Goal: Task Accomplishment & Management: Manage account settings

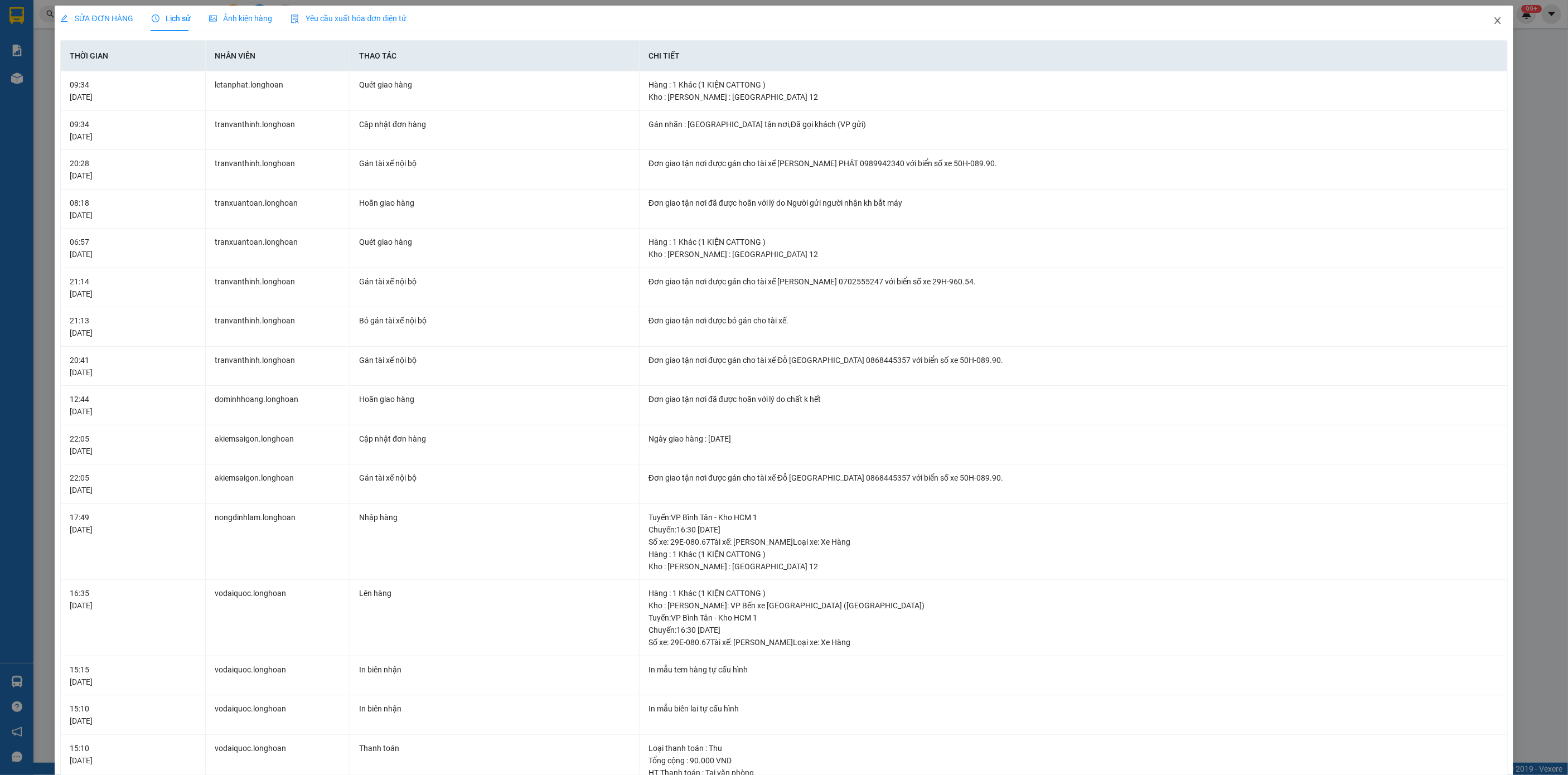
click at [1493, 17] on icon "close" at bounding box center [1497, 20] width 9 height 9
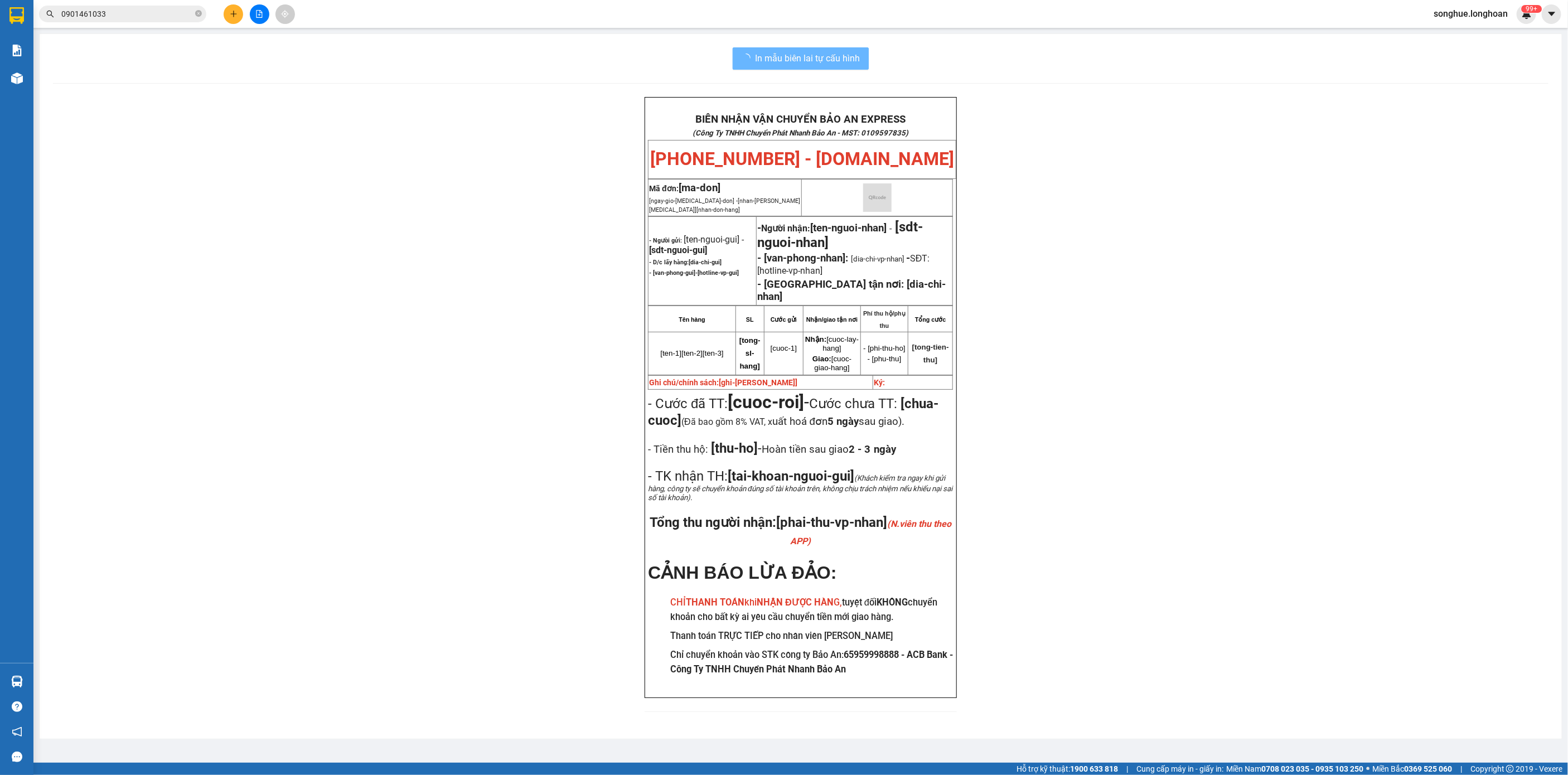
click at [125, 7] on span "0901461033" at bounding box center [123, 15] width 167 height 17
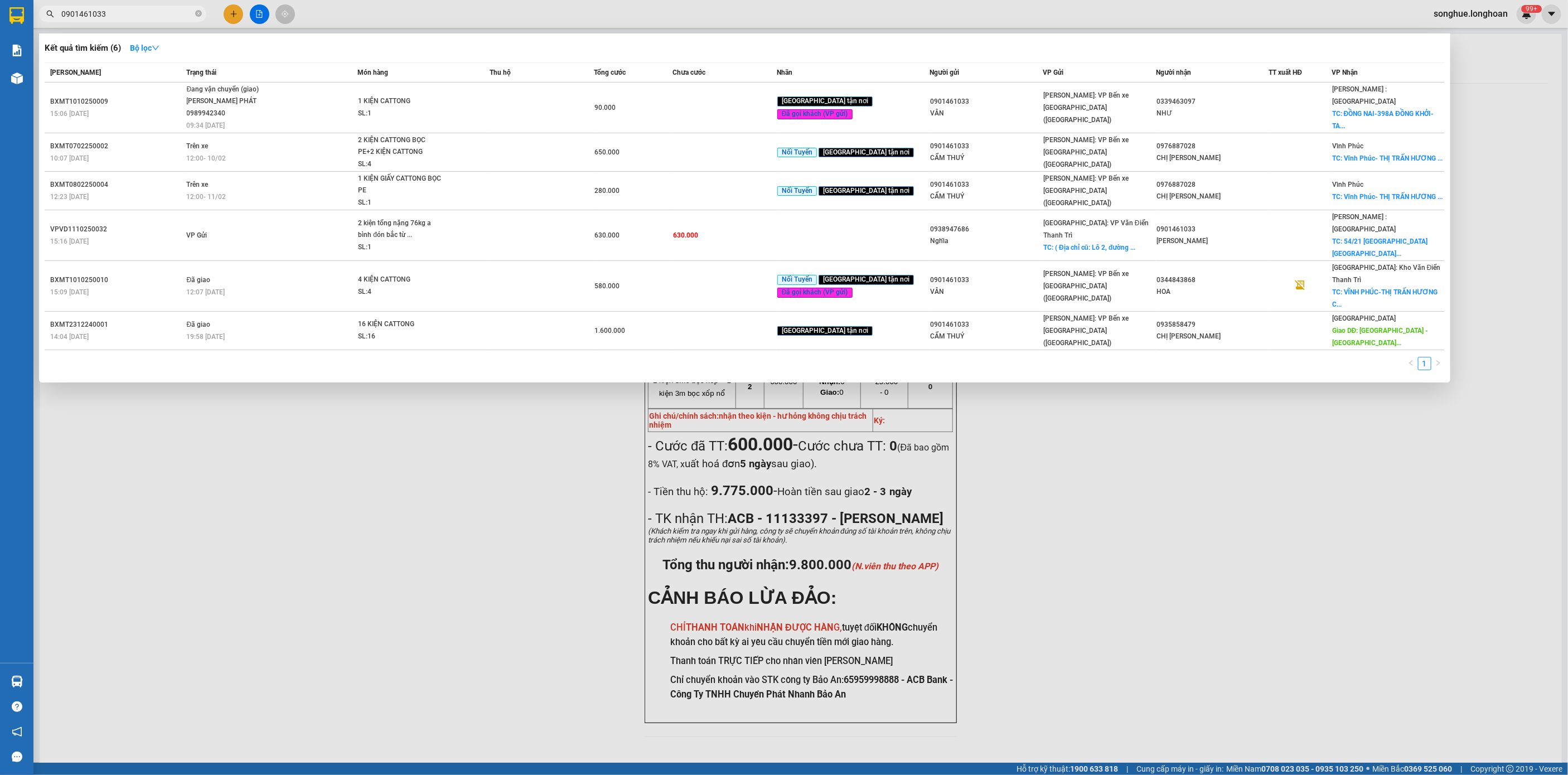
click at [125, 7] on span "0901461033" at bounding box center [123, 15] width 167 height 17
click at [128, 12] on input "0901461033" at bounding box center [127, 14] width 131 height 12
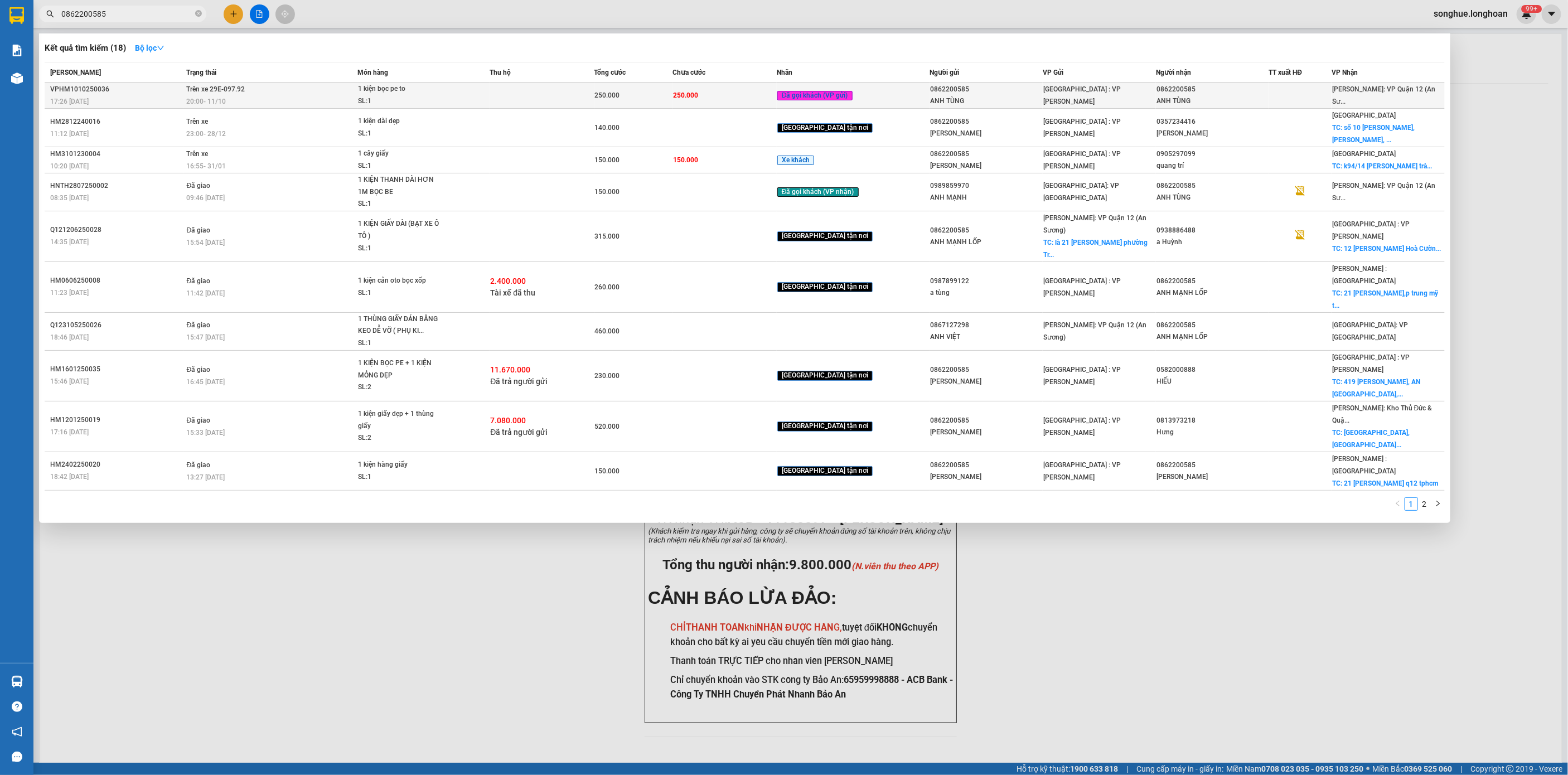
type input "0862200585"
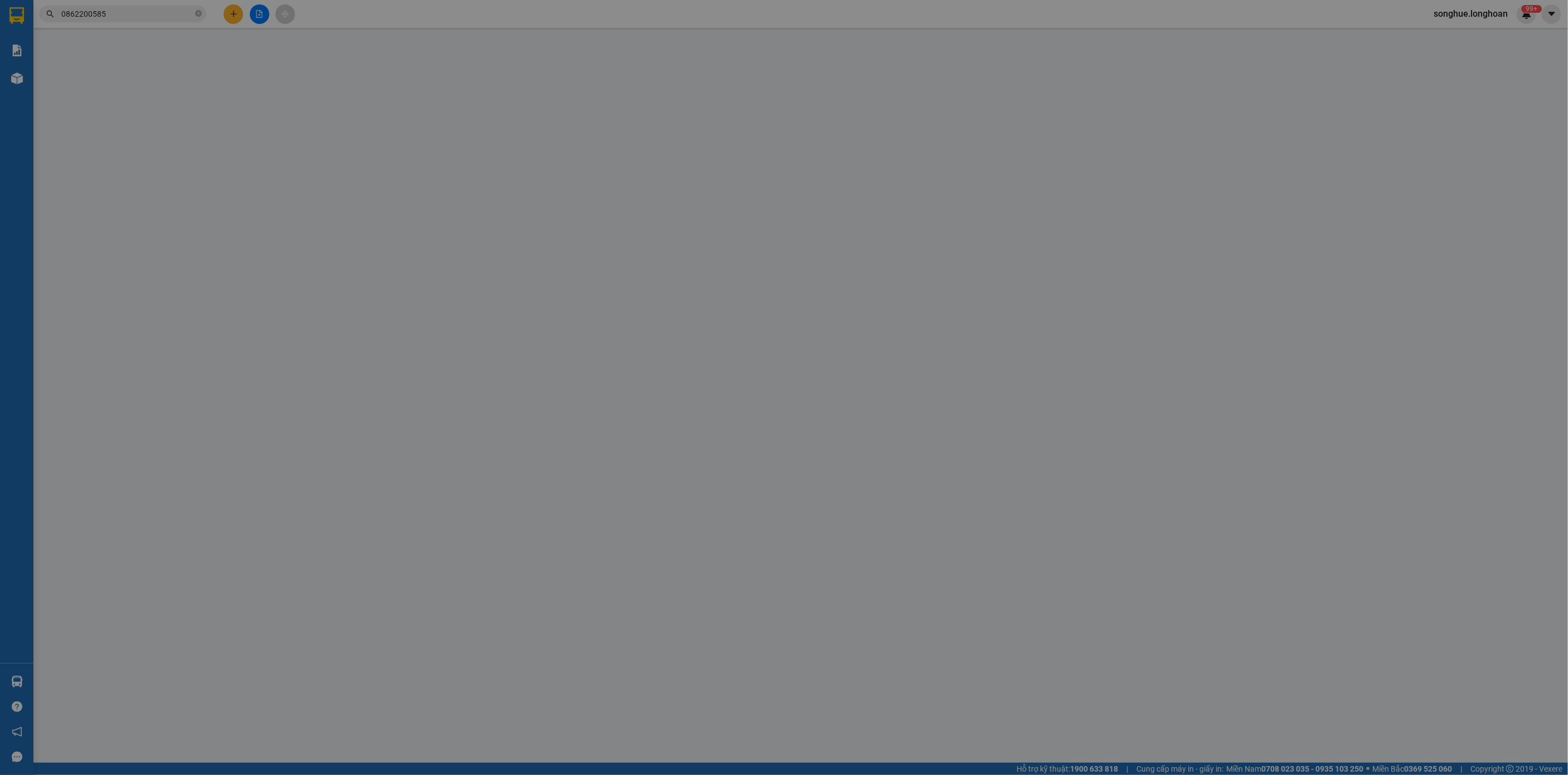
type input "0862200585"
type input "ANH TÙNG"
type input "0862200585"
type input "ANH TÙNG"
type input "nhận nguyên kiện,giao nguyên kiện,bể vỡ k đền"
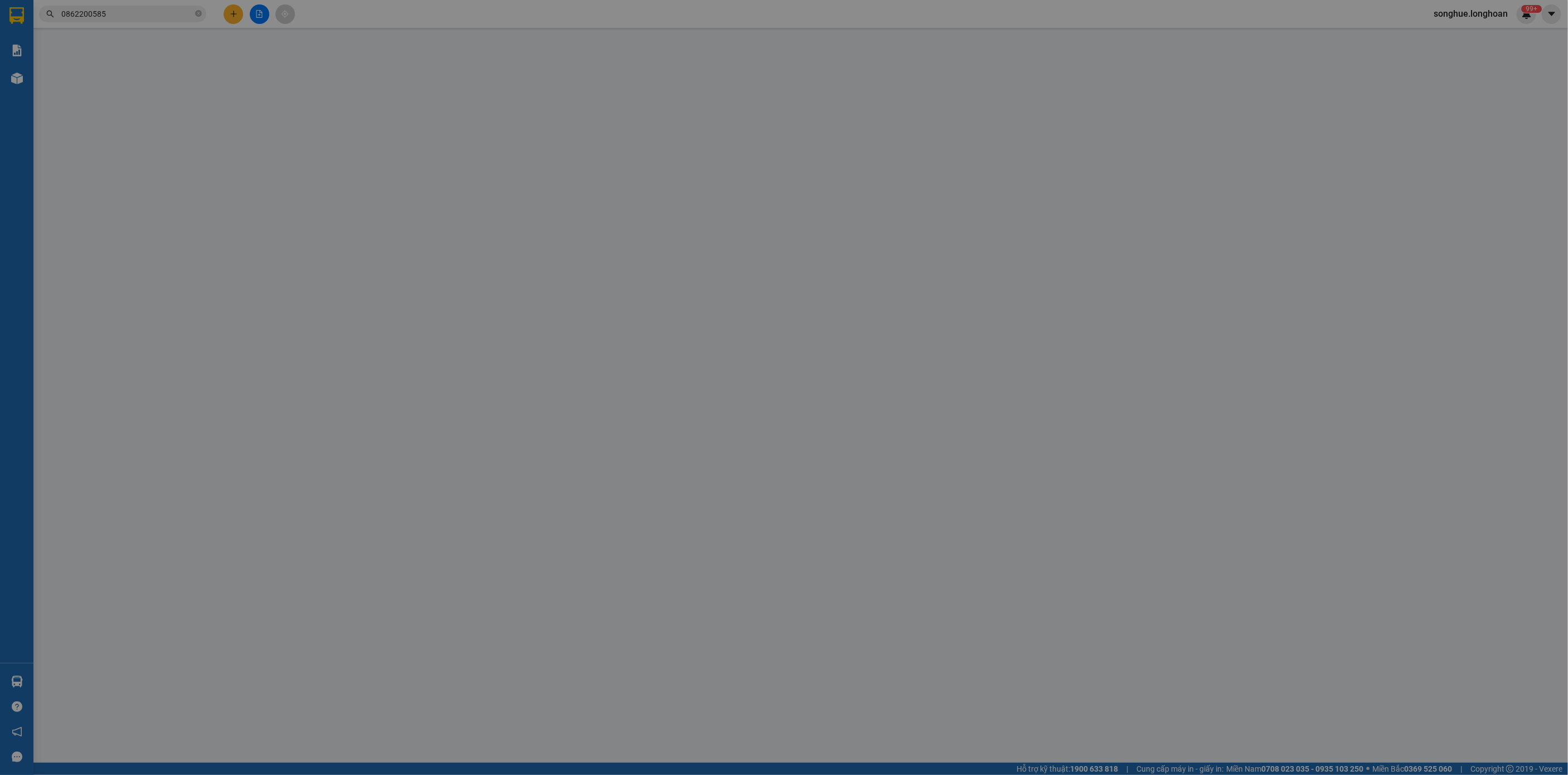
type input "0"
type input "250.000"
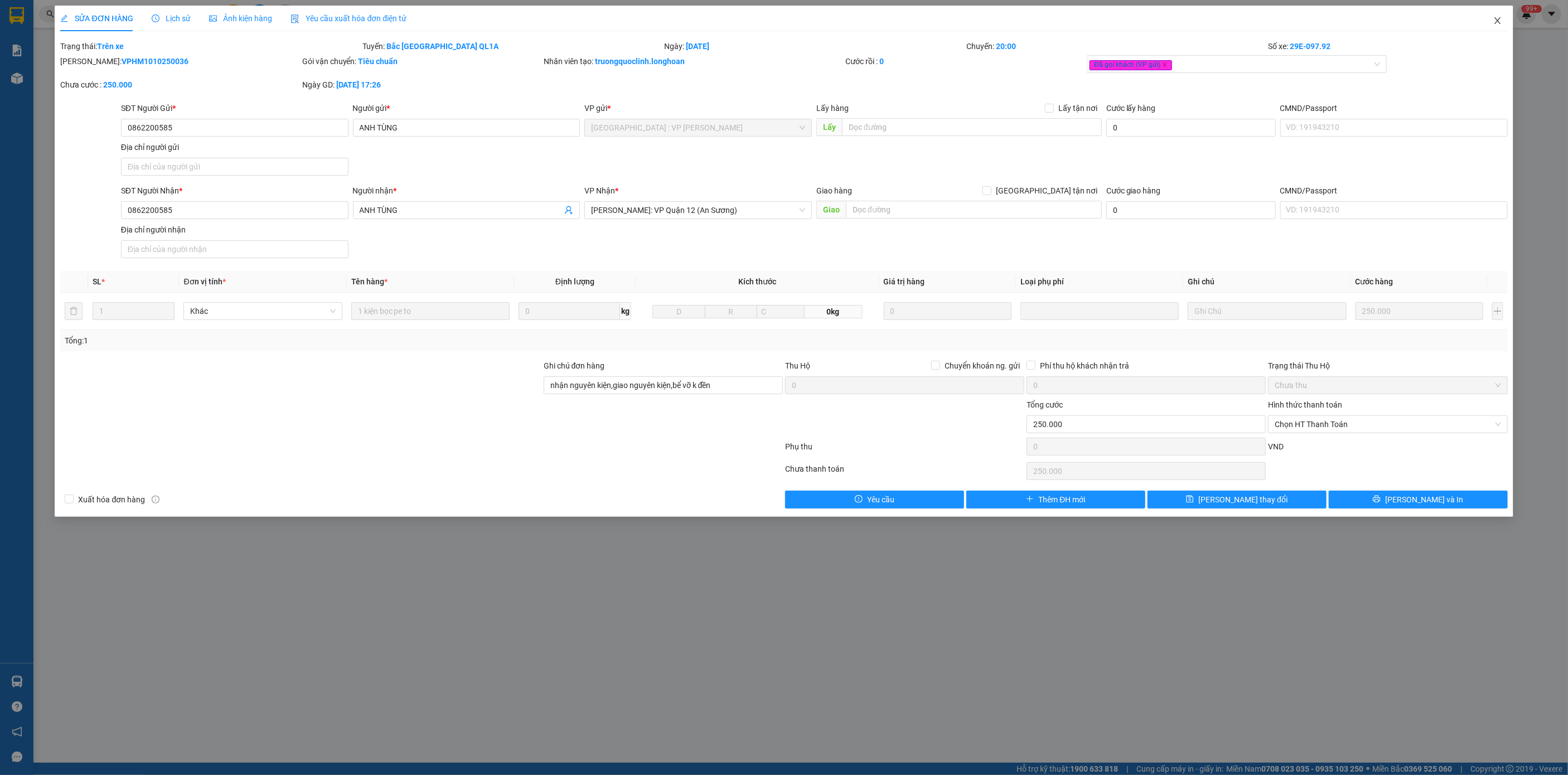
click at [1493, 21] on icon "close" at bounding box center [1497, 20] width 9 height 9
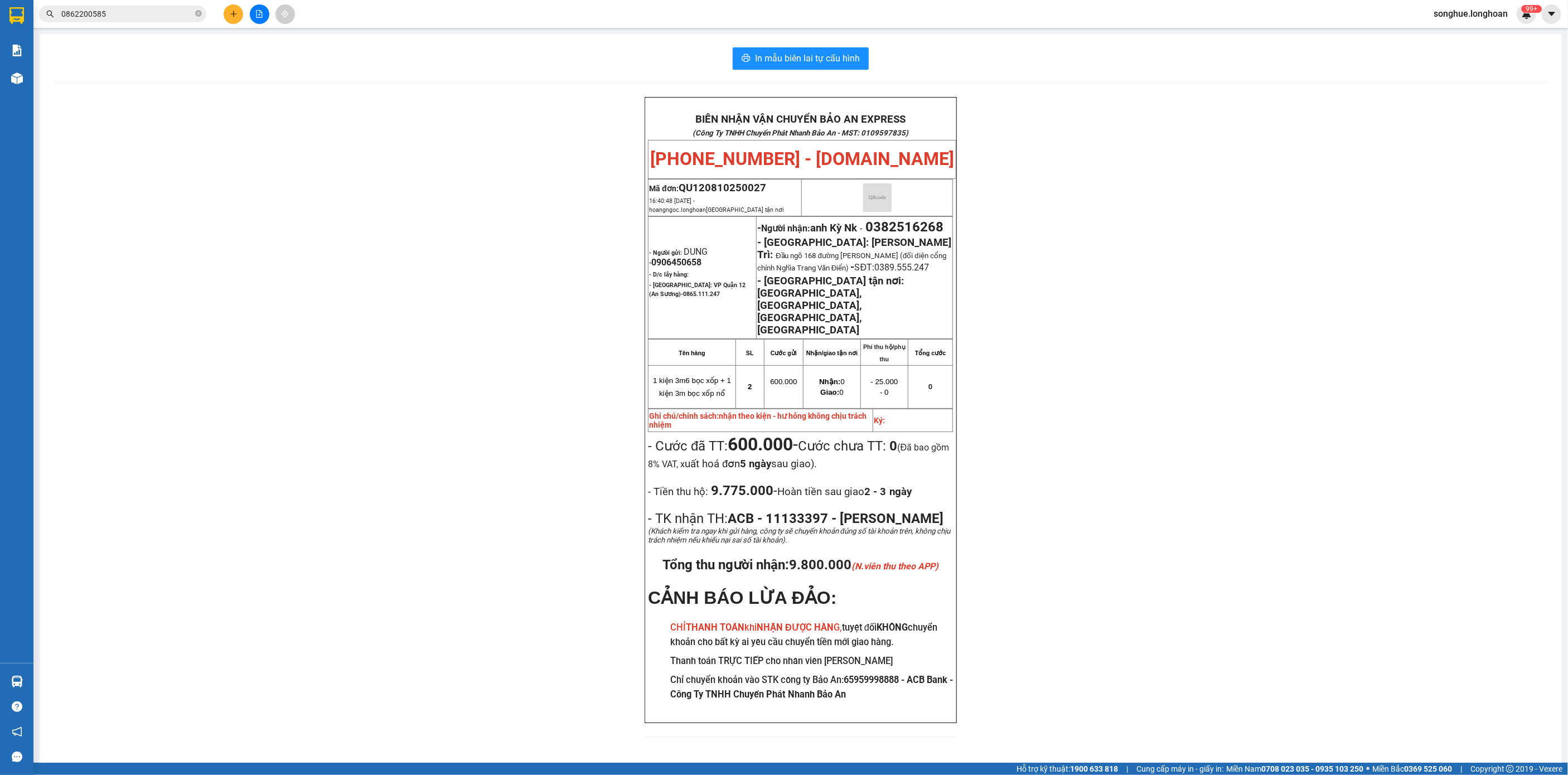
click at [181, 10] on input "0862200585" at bounding box center [127, 14] width 131 height 12
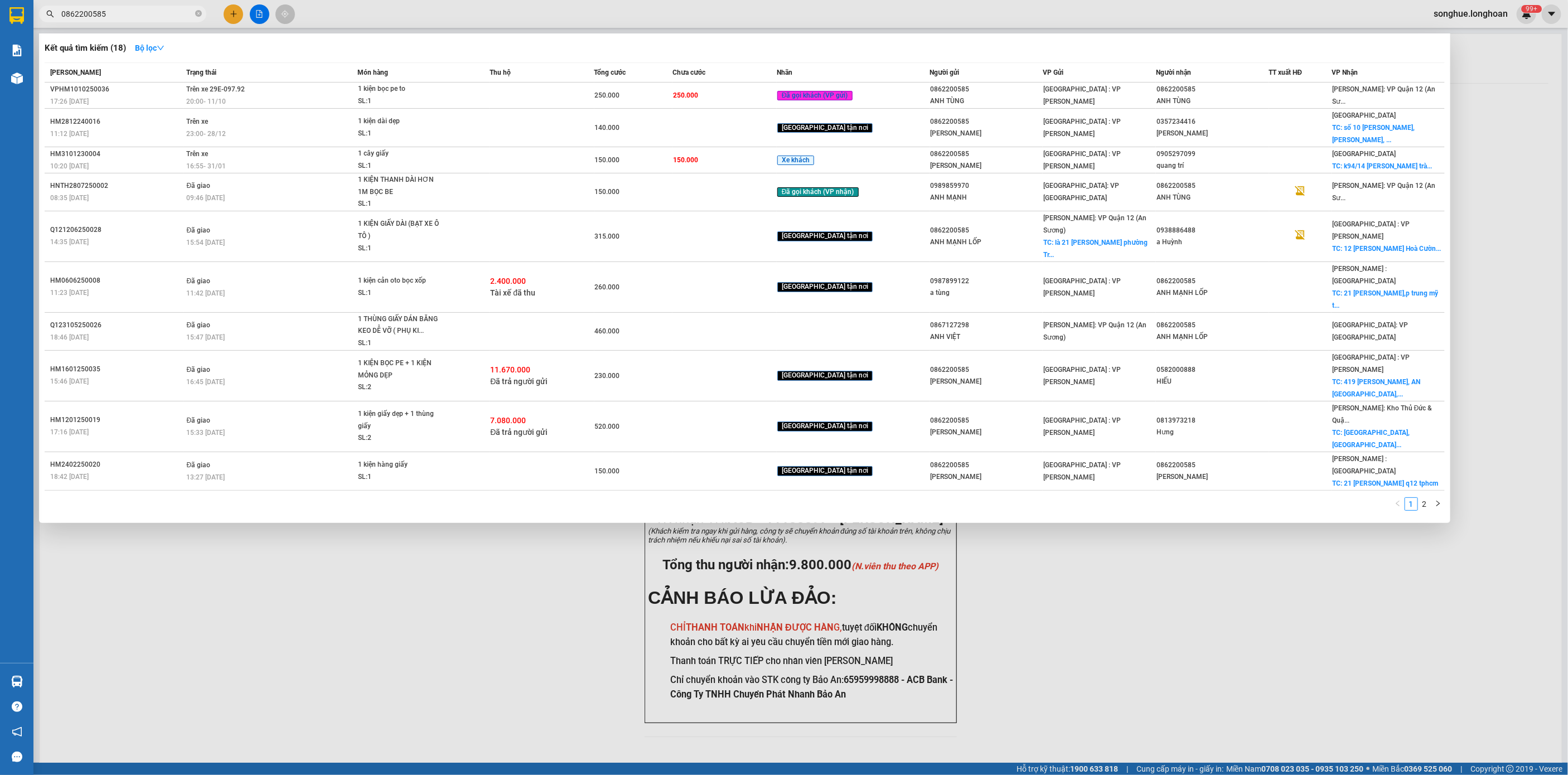
click at [181, 10] on input "0862200585" at bounding box center [127, 14] width 131 height 12
paste input "0364930637"
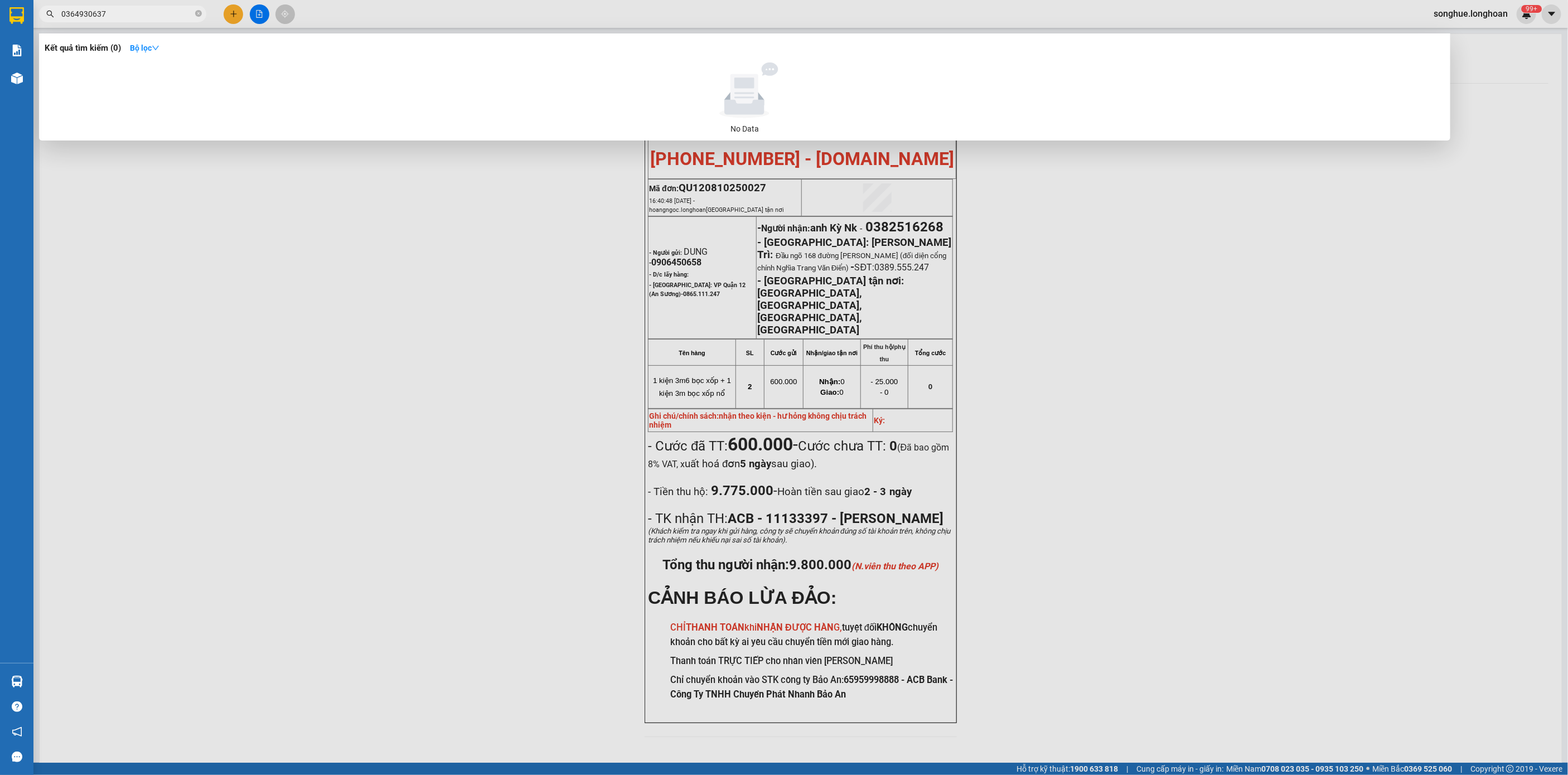
click at [148, 10] on input "0364930637" at bounding box center [127, 14] width 131 height 12
paste input "905113234."
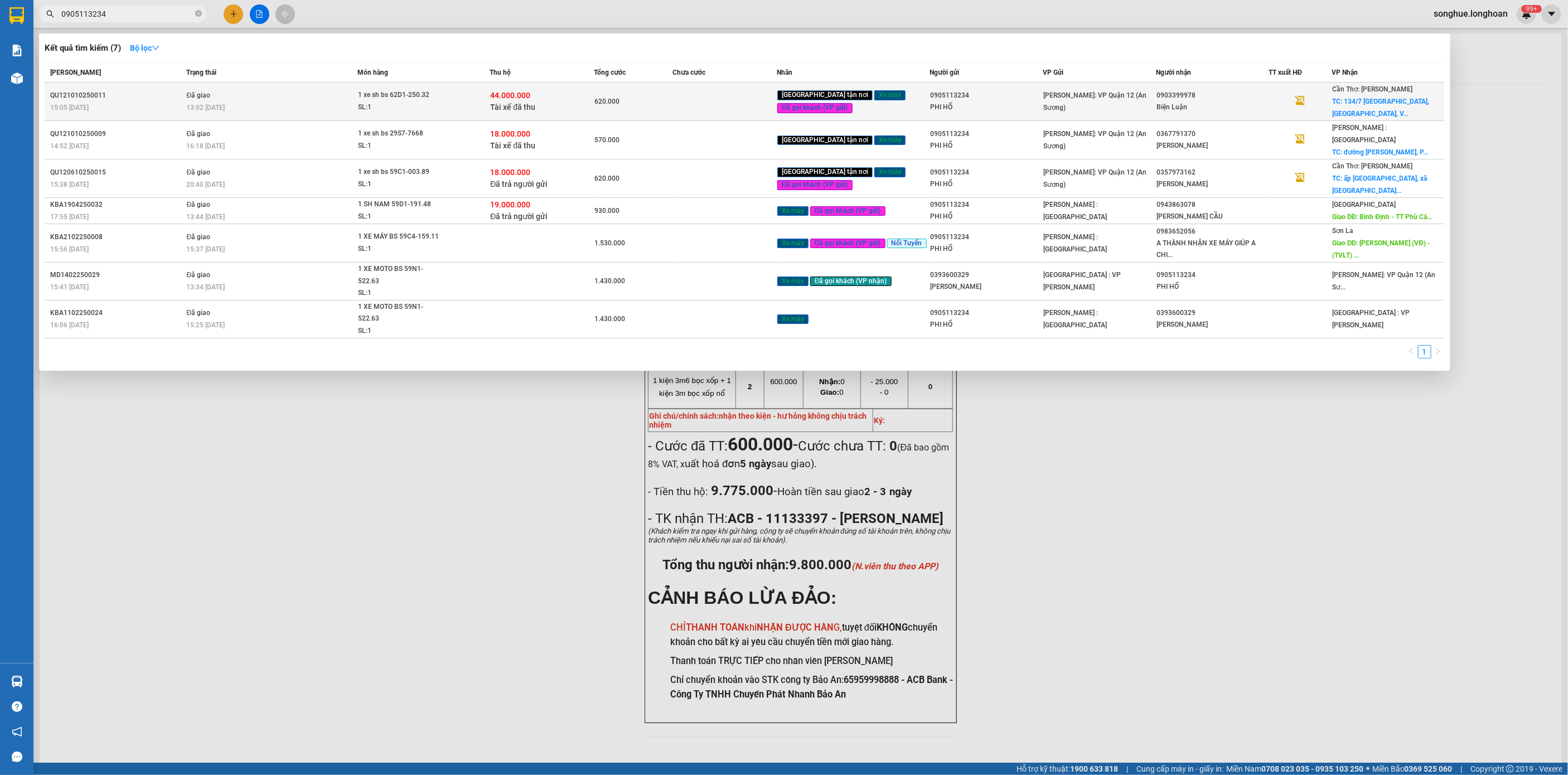
type input "0905113234"
click at [236, 102] on div "13:02 [DATE]" at bounding box center [272, 108] width 171 height 12
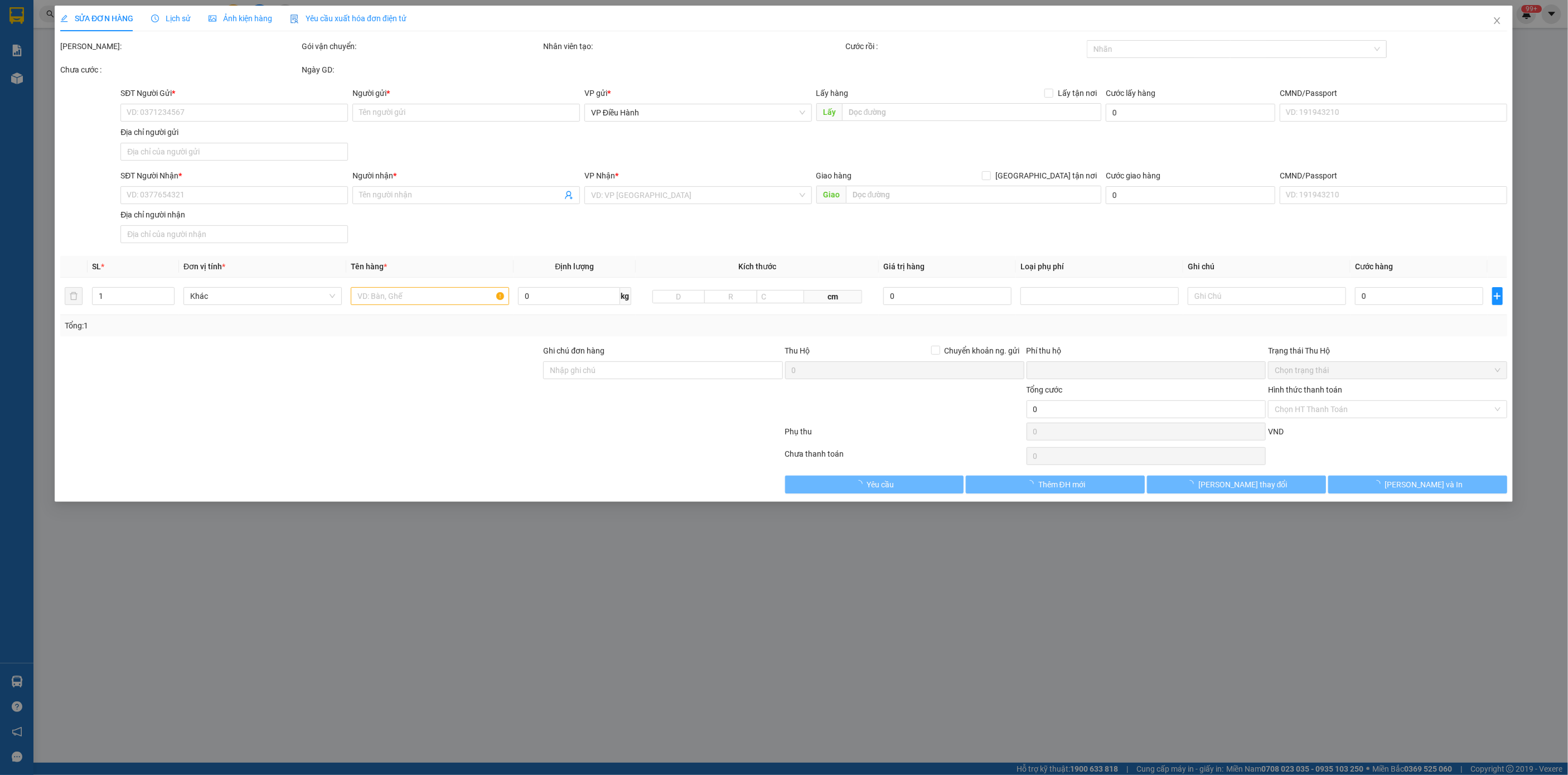
type input "0905113234"
type input "PHI HỔ"
type input "0903399978"
type input "Biện Luận"
checkbox input "true"
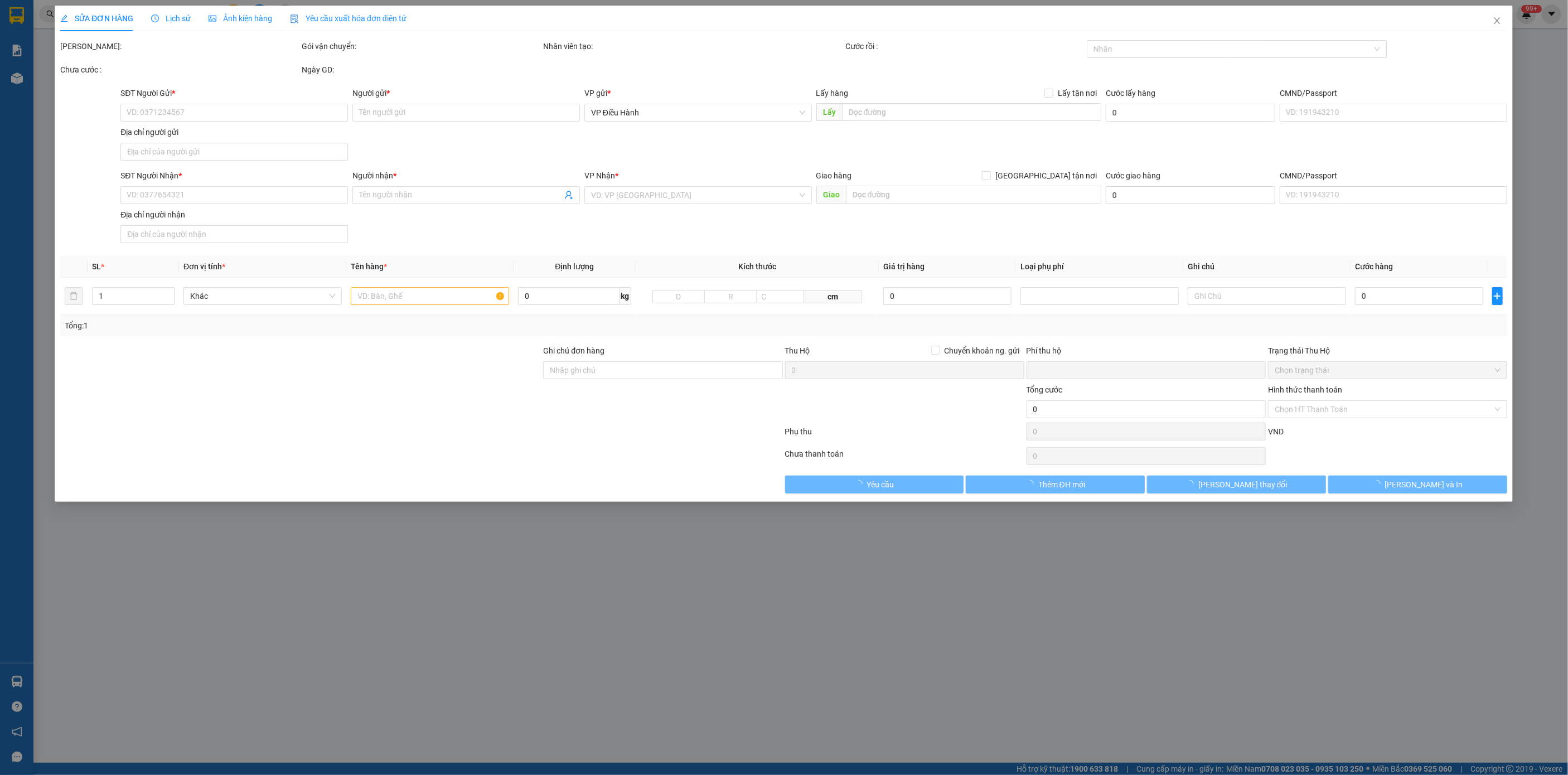
type input "134/7 [GEOGRAPHIC_DATA], [GEOGRAPHIC_DATA], [GEOGRAPHIC_DATA]"
type input "chìa khóa - cavet quấn tay lái"
checkbox input "true"
type input "44.000.000"
type input "90.000"
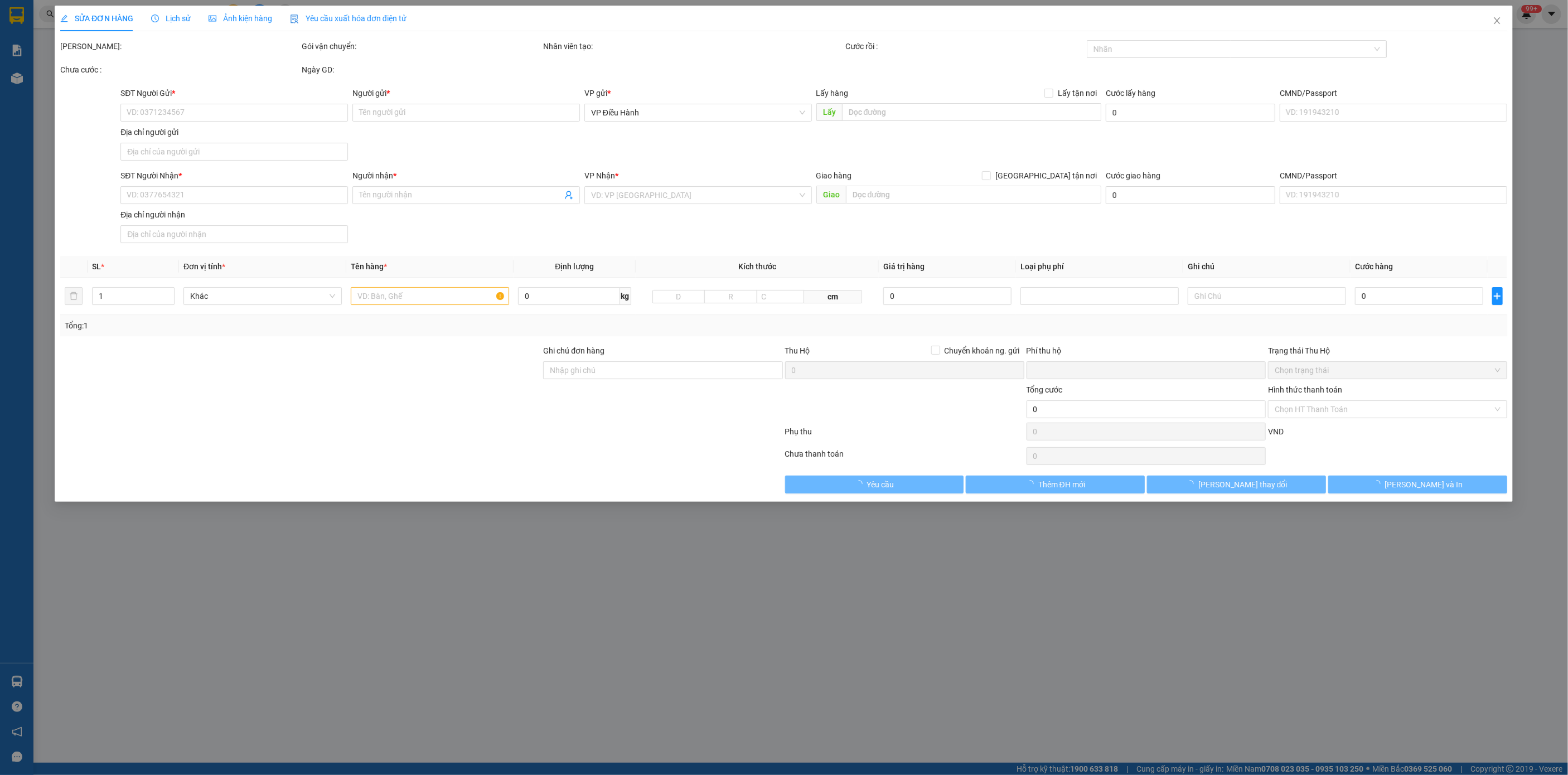
type input "620.000"
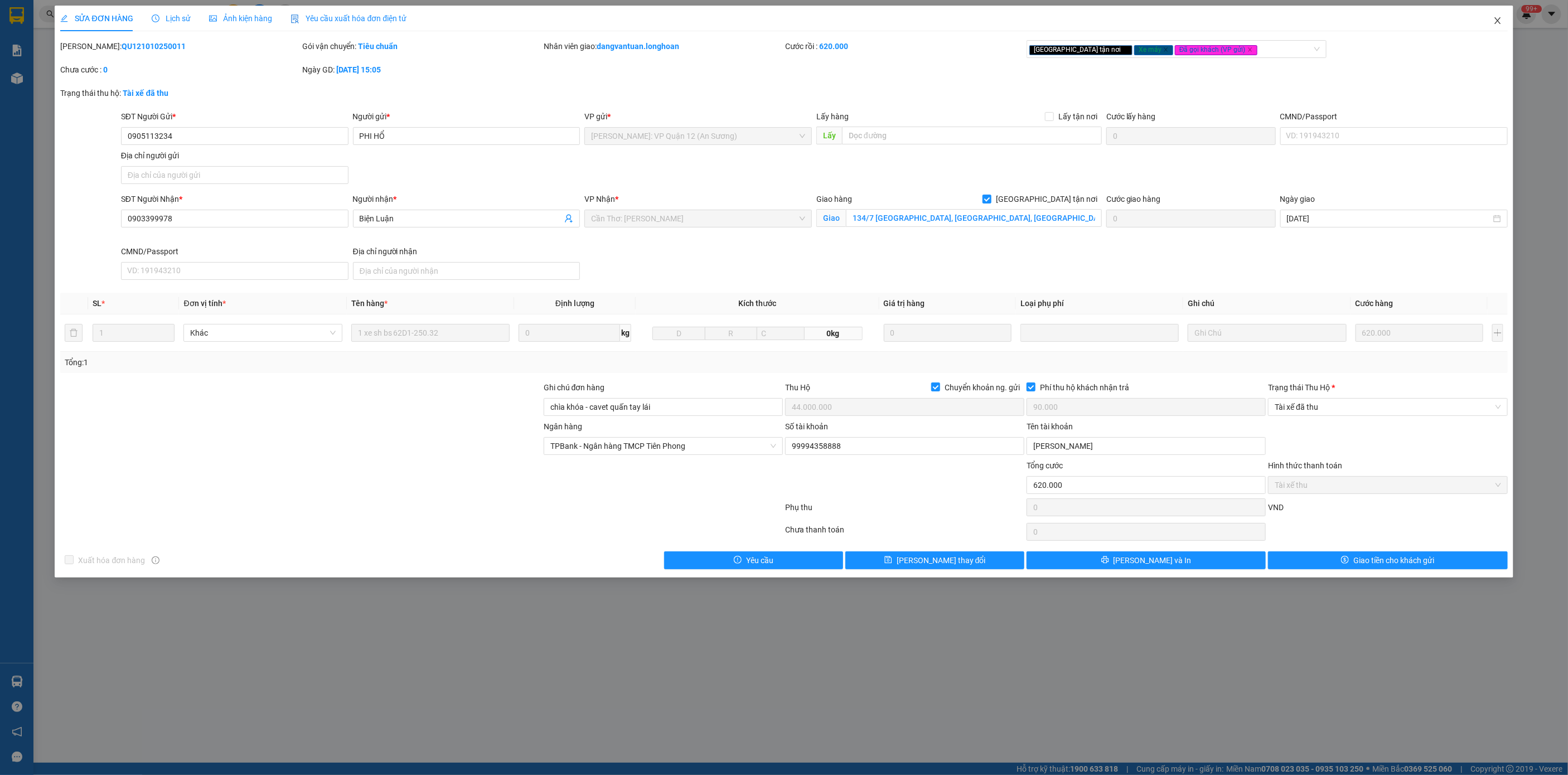
click at [1508, 20] on span "Close" at bounding box center [1497, 21] width 32 height 32
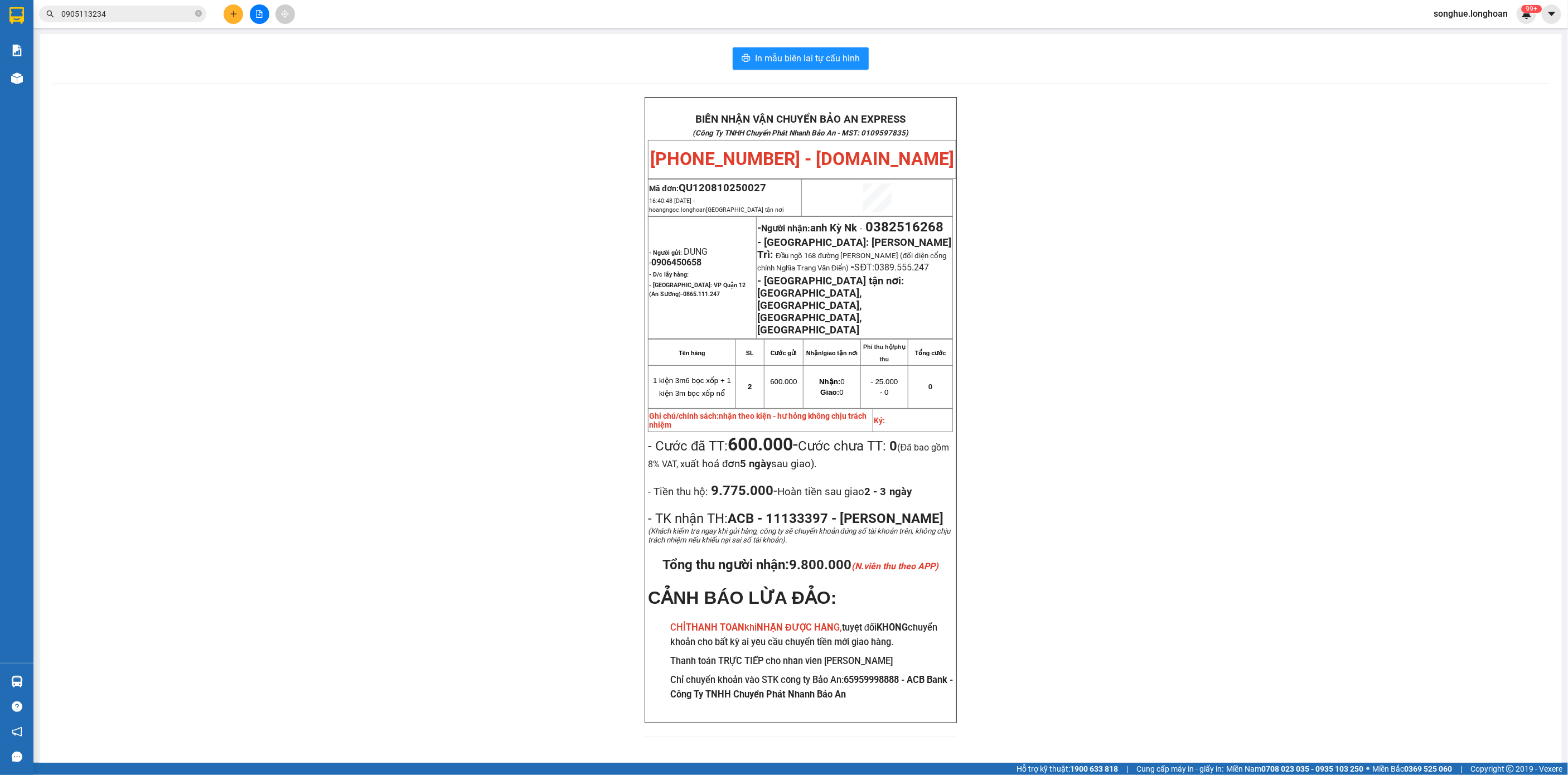
click at [125, 15] on input "0905113234" at bounding box center [127, 14] width 131 height 12
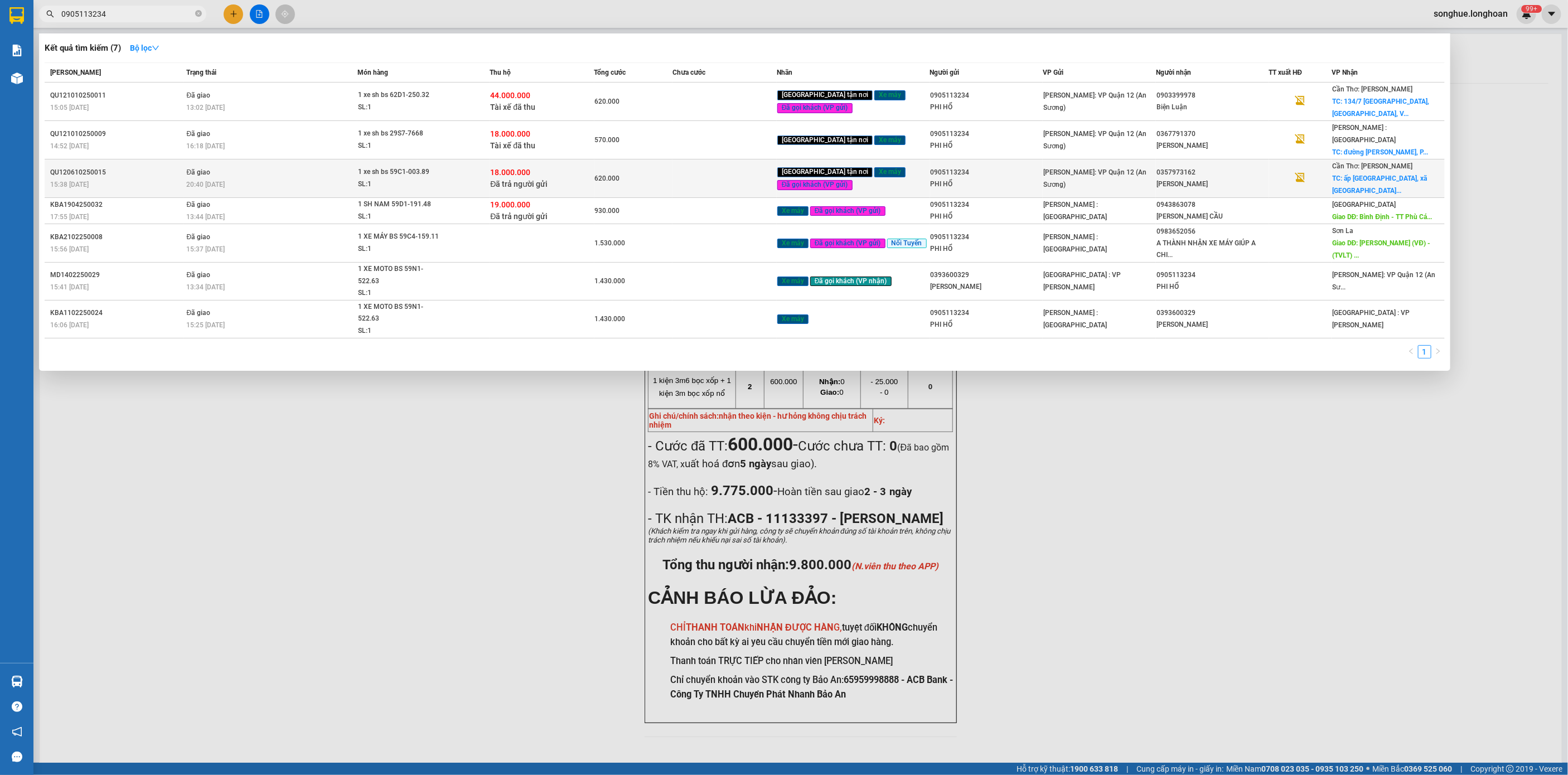
click at [286, 178] on div "20:40 [DATE]" at bounding box center [272, 184] width 171 height 12
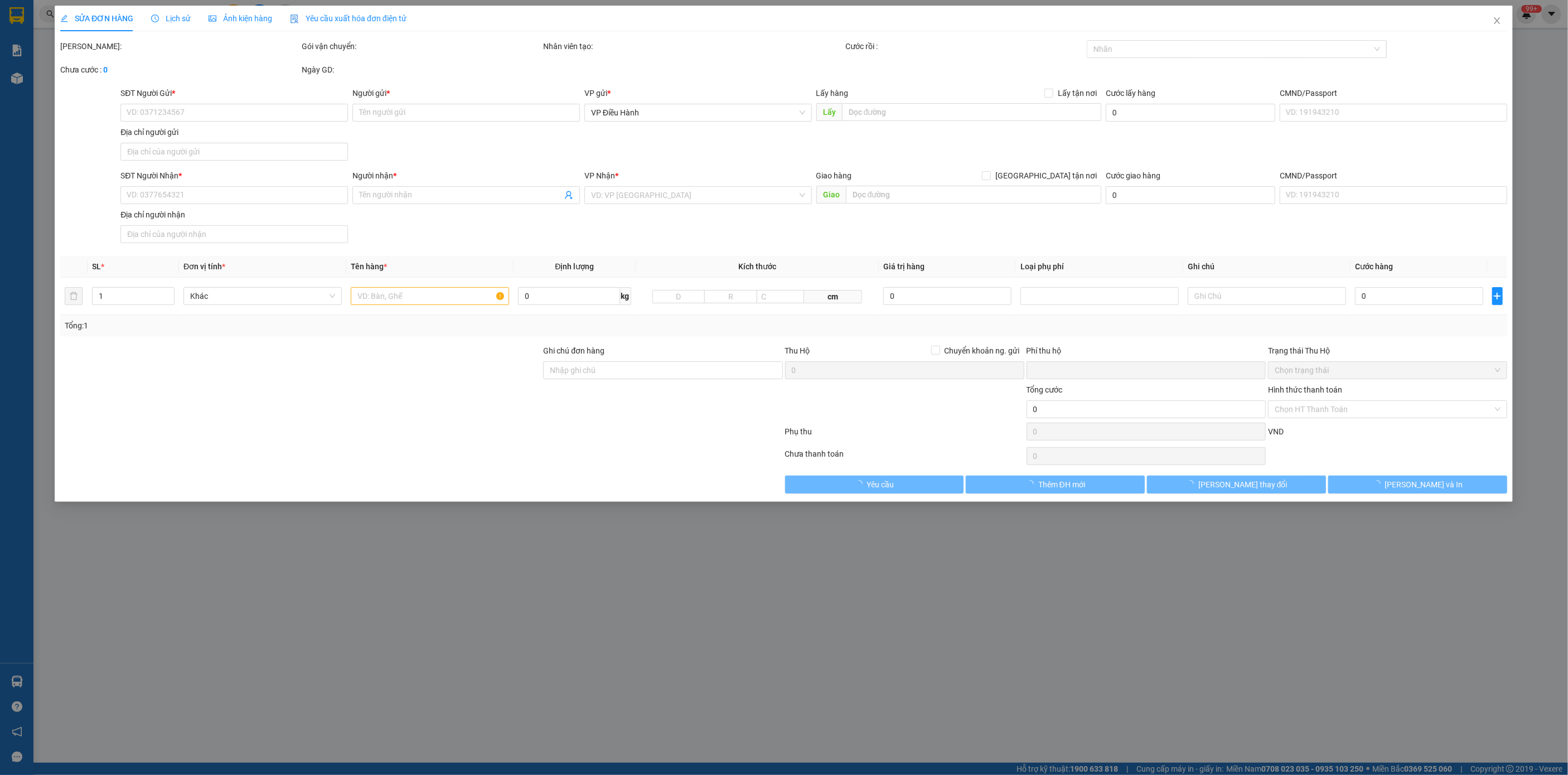
type input "0905113234"
type input "PHI HỔ"
type input "0357973162"
type input "[PERSON_NAME]"
checkbox input "true"
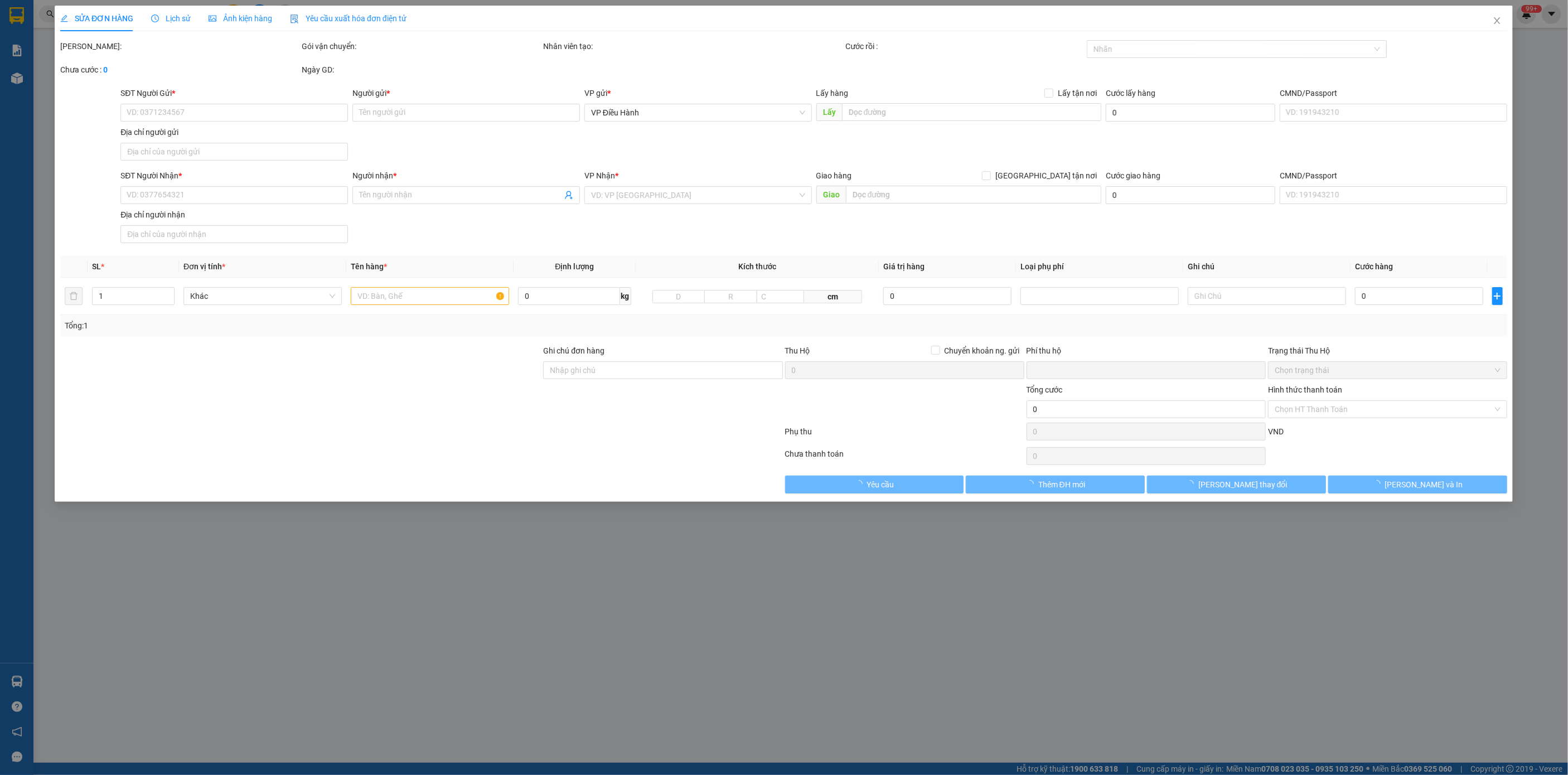
type input "ấp [GEOGRAPHIC_DATA], xã [GEOGRAPHIC_DATA], [GEOGRAPHIC_DATA], [GEOGRAPHIC_DATA]"
type input "nhận theo kiện - hư hỏng không chịu trách nhiệm"
checkbox input "true"
type input "18.000.000"
type input "35.000"
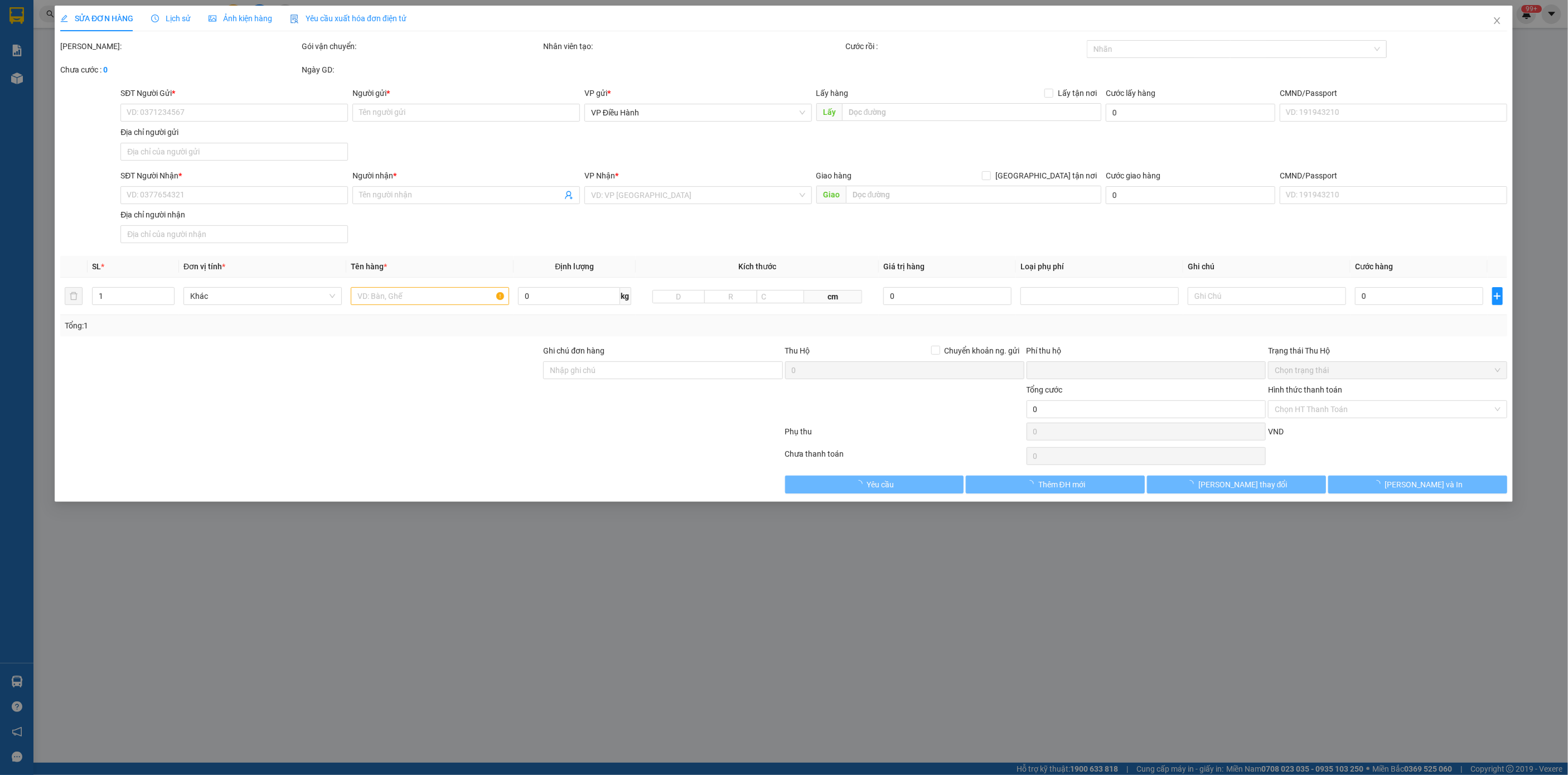
type input "620.000"
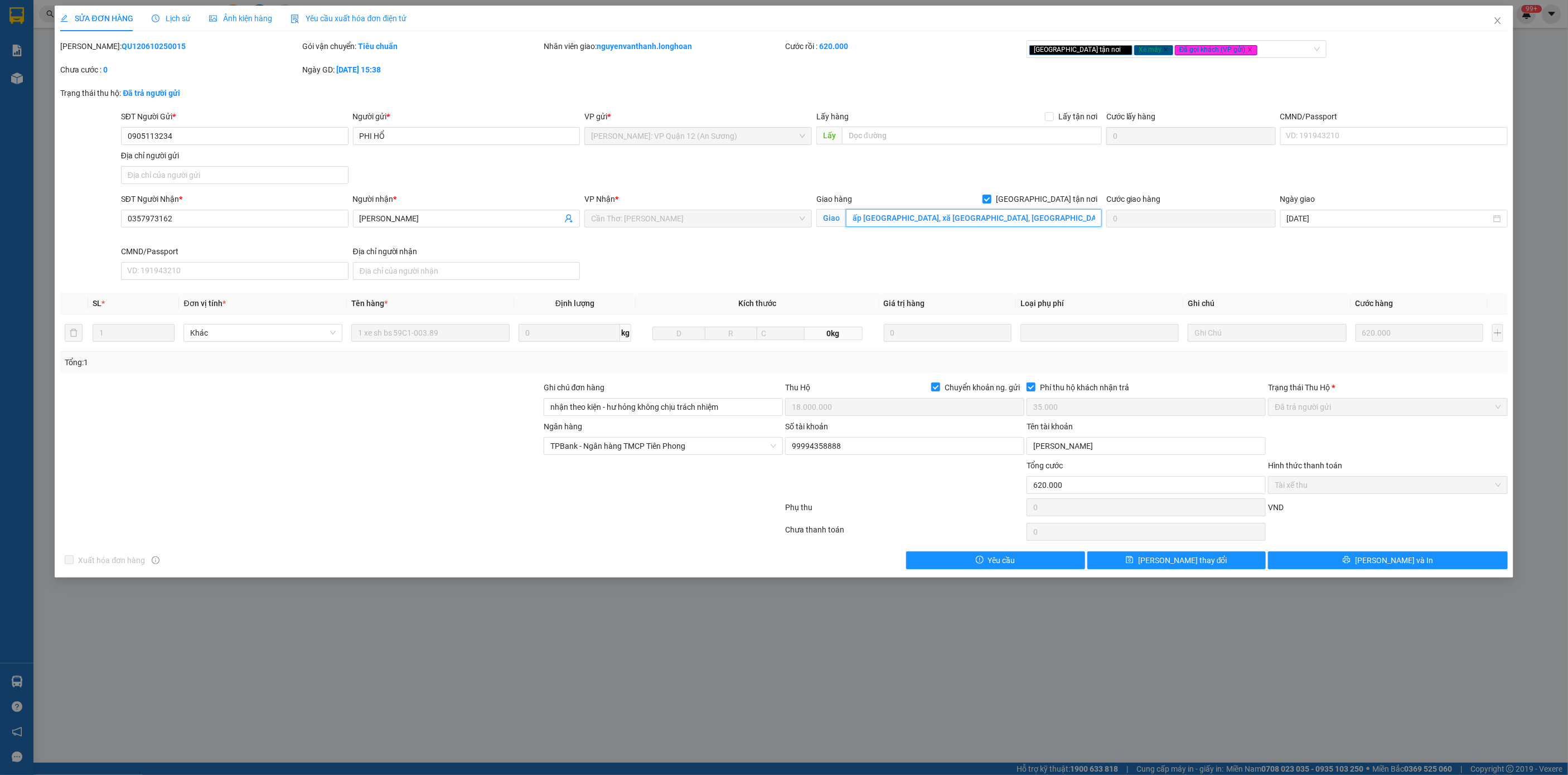
click at [1048, 212] on input "ấp [GEOGRAPHIC_DATA], xã [GEOGRAPHIC_DATA], [GEOGRAPHIC_DATA], [GEOGRAPHIC_DATA]" at bounding box center [973, 218] width 256 height 18
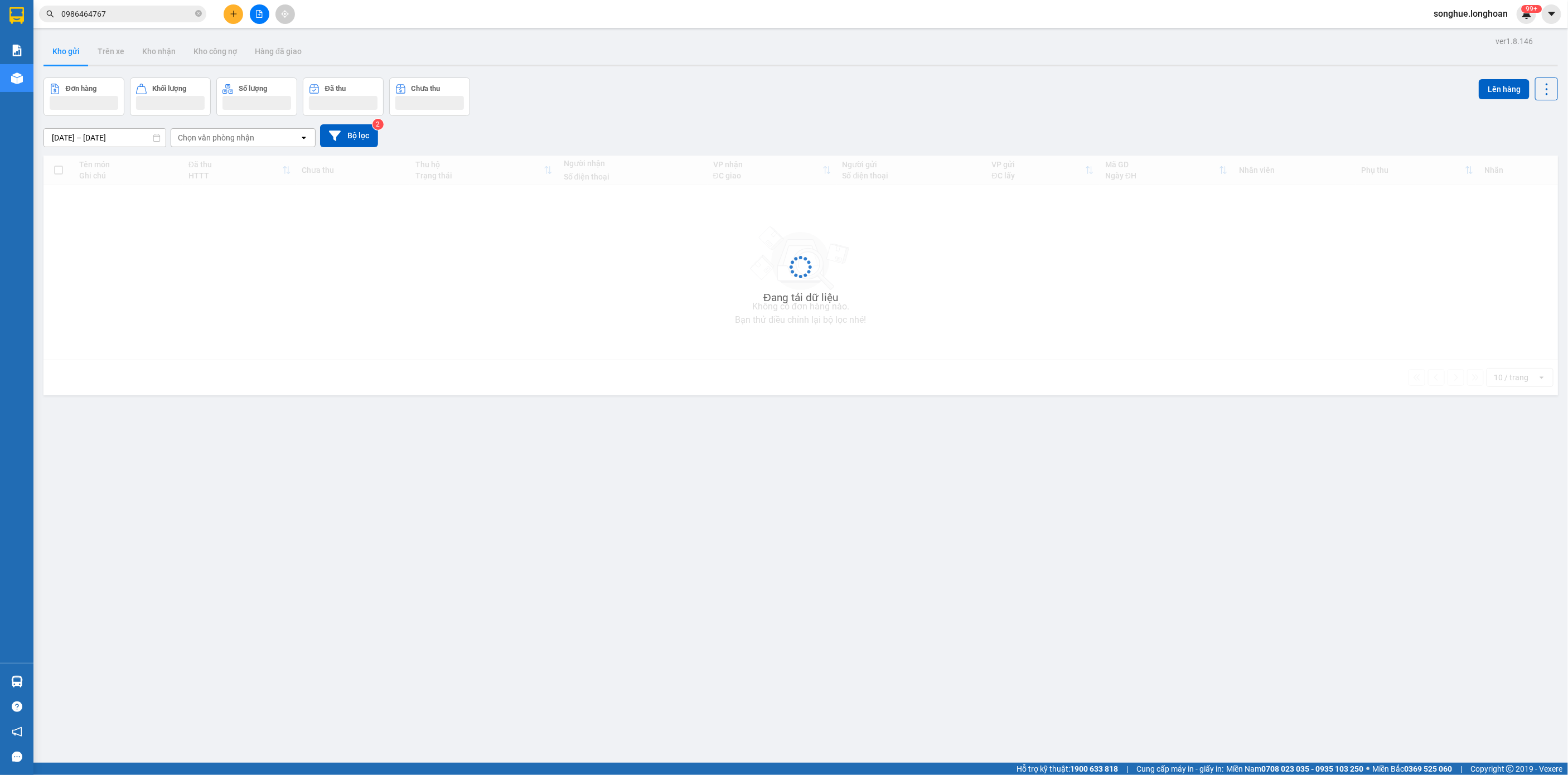
click at [158, 15] on input "0986464767" at bounding box center [127, 14] width 131 height 12
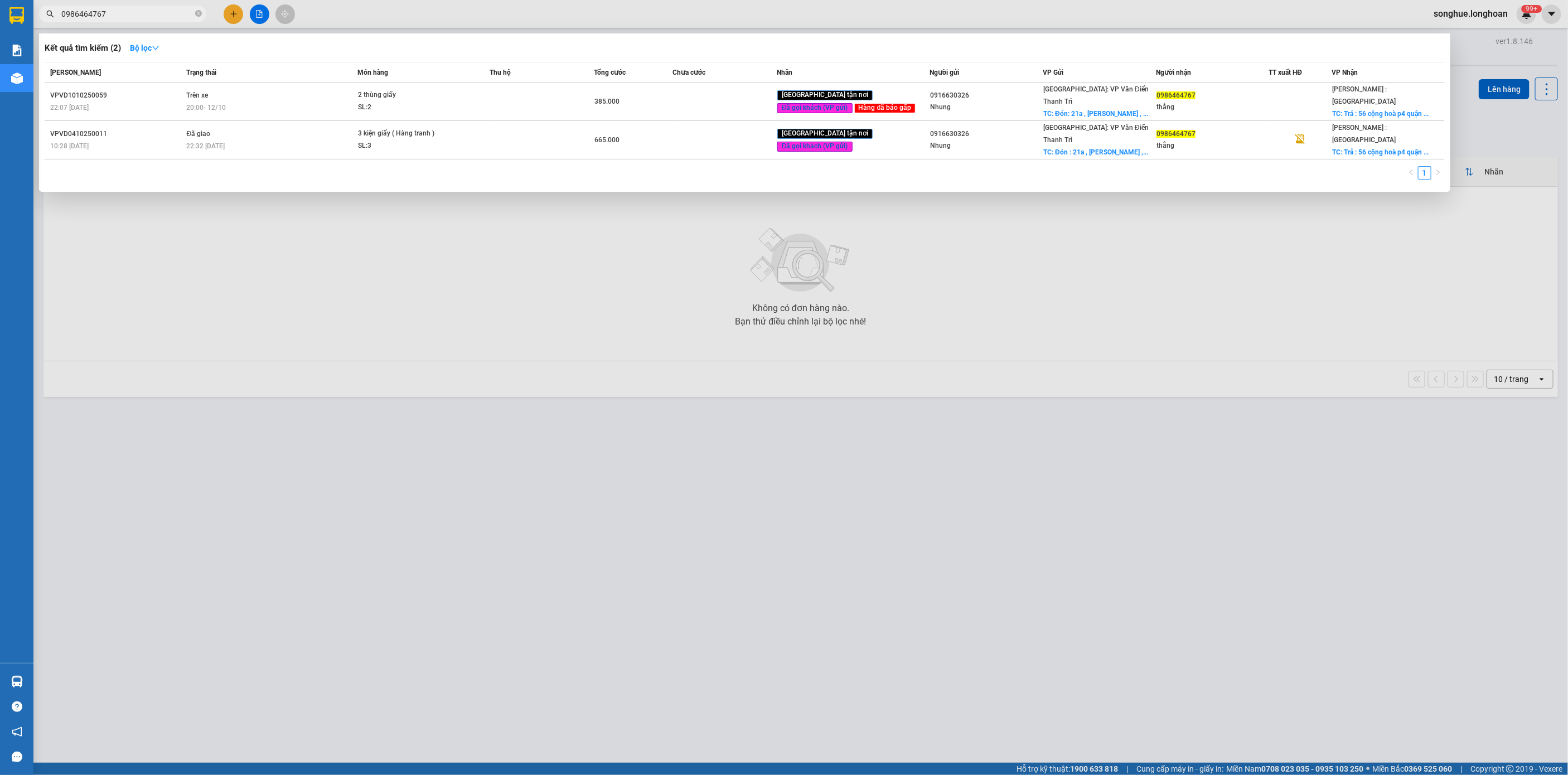
click at [158, 15] on input "0986464767" at bounding box center [127, 14] width 131 height 12
type input "0"
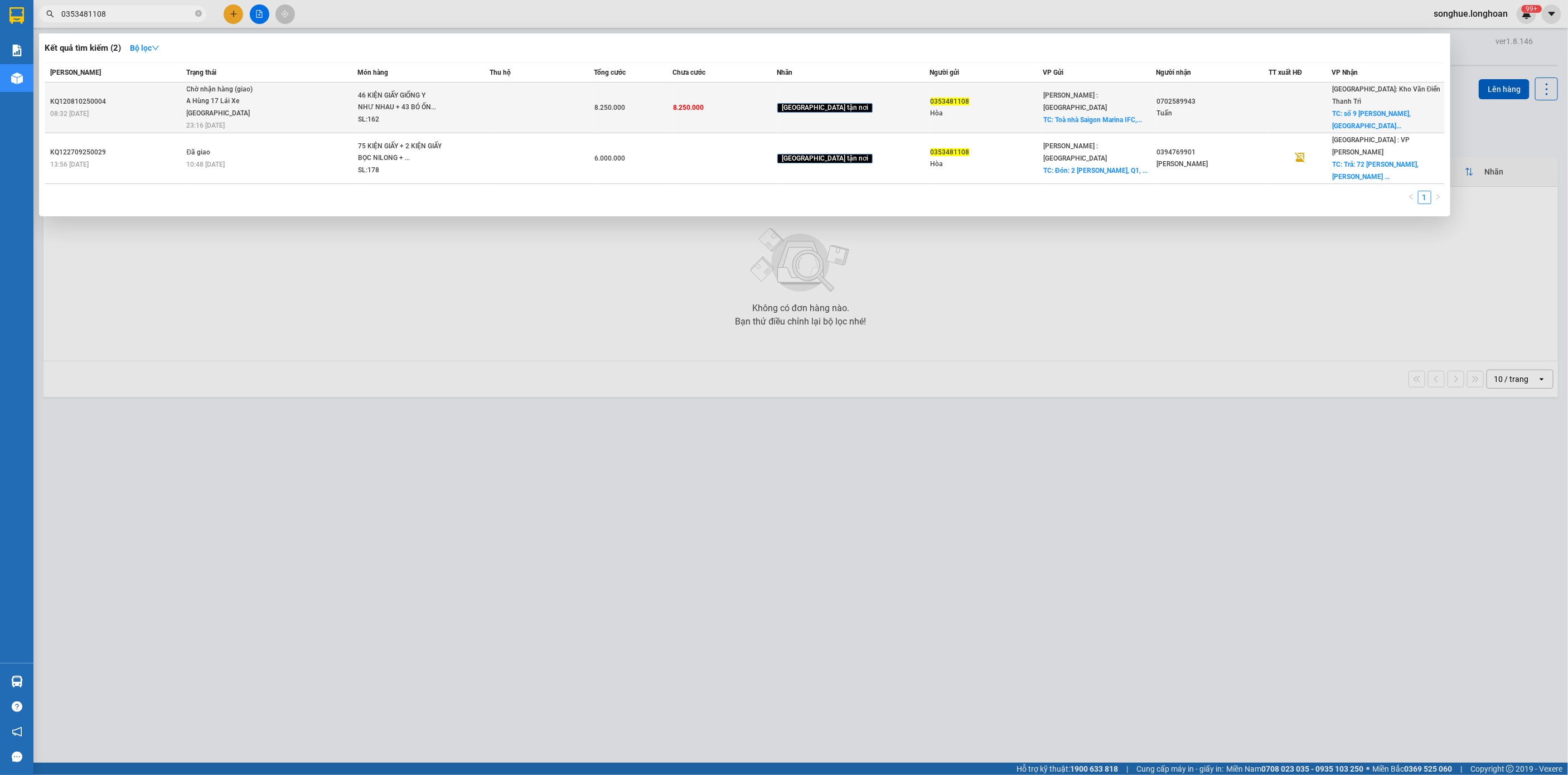
type input "0353481108"
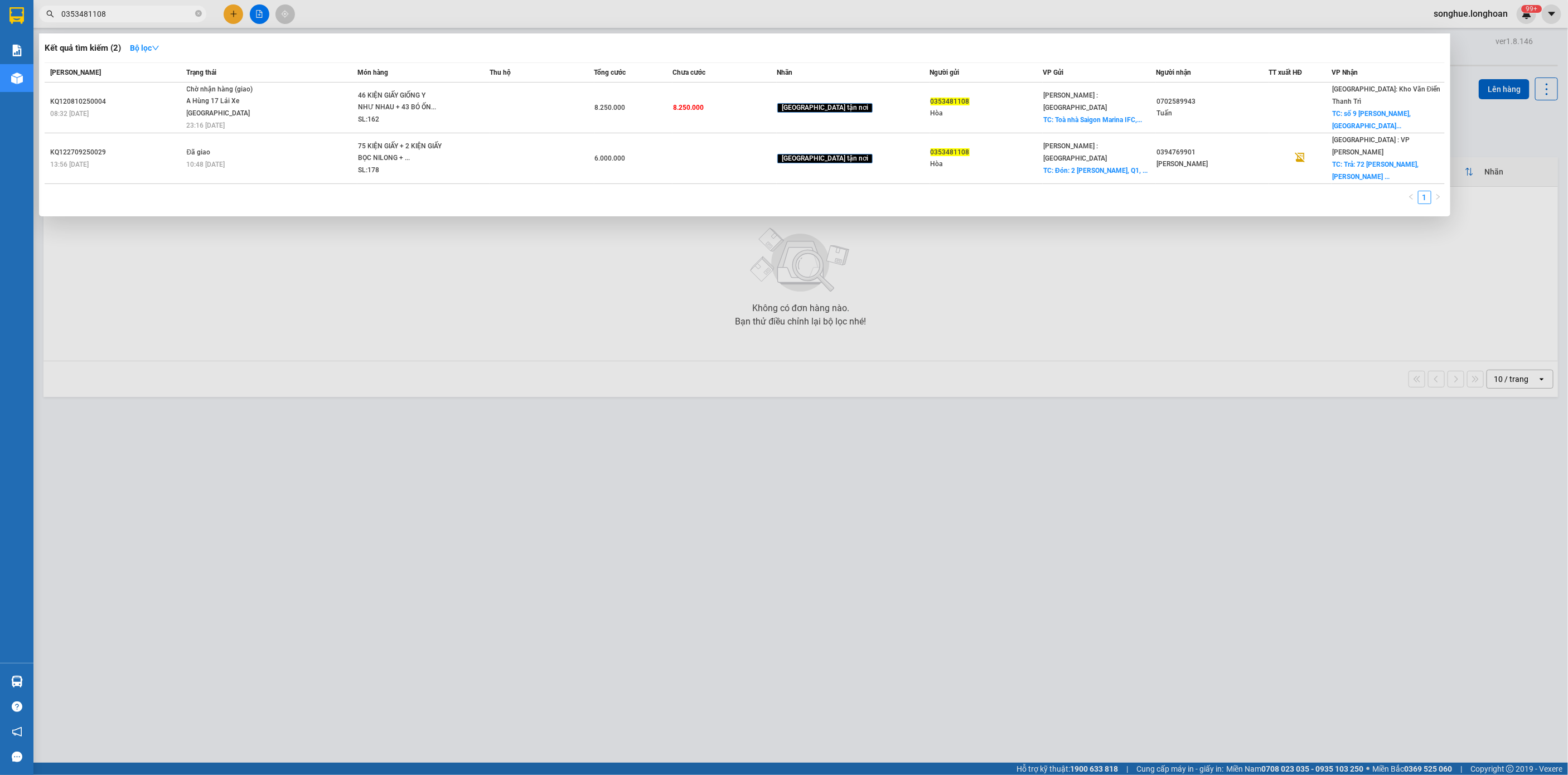
click at [236, 118] on div "A Hùng 17 Lái Xe Hà Nội 0325666247" at bounding box center [229, 108] width 84 height 24
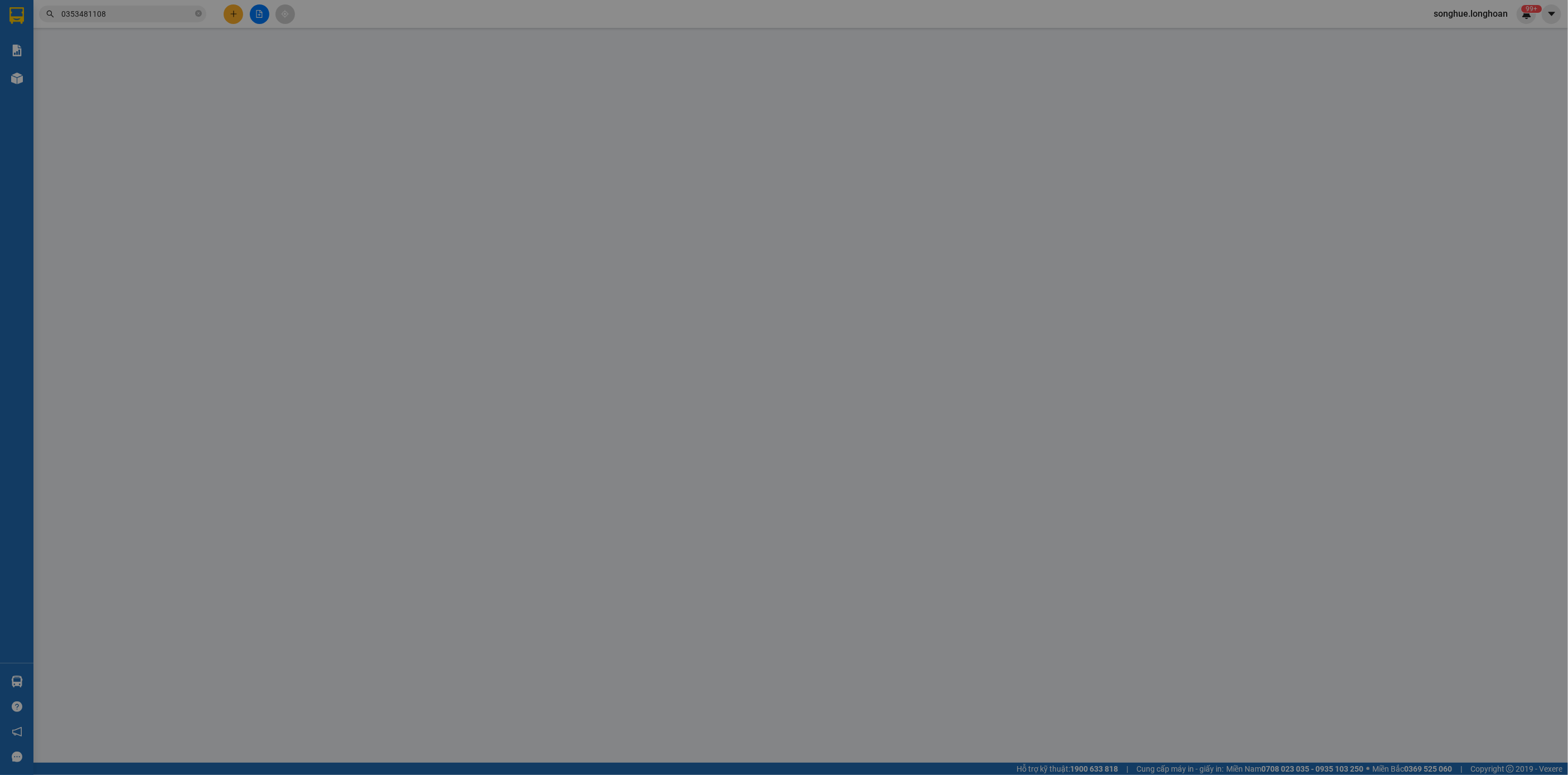
type input "0353481108"
type input "Hòa"
checkbox input "true"
type input "Toà nhà Saigon Marina IFC, số 2 Tôn Đức Thắng, p. sài gòn, HCM."
type input "0702589943"
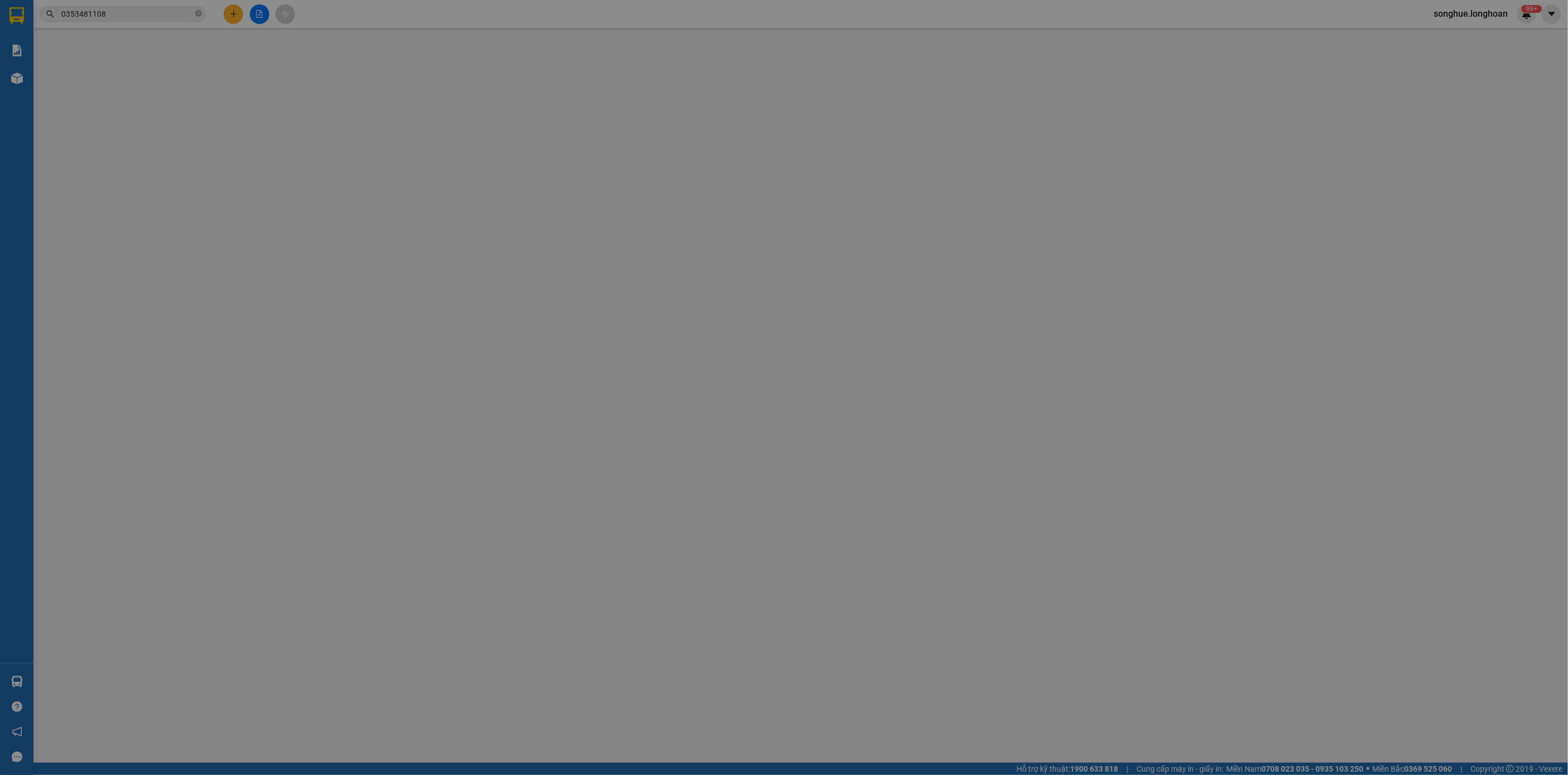
type input "Tuấn"
checkbox input "true"
type input "số 9 nguyễn khuyến,hà đông, hà nội"
type input "0"
type input "8.250.000"
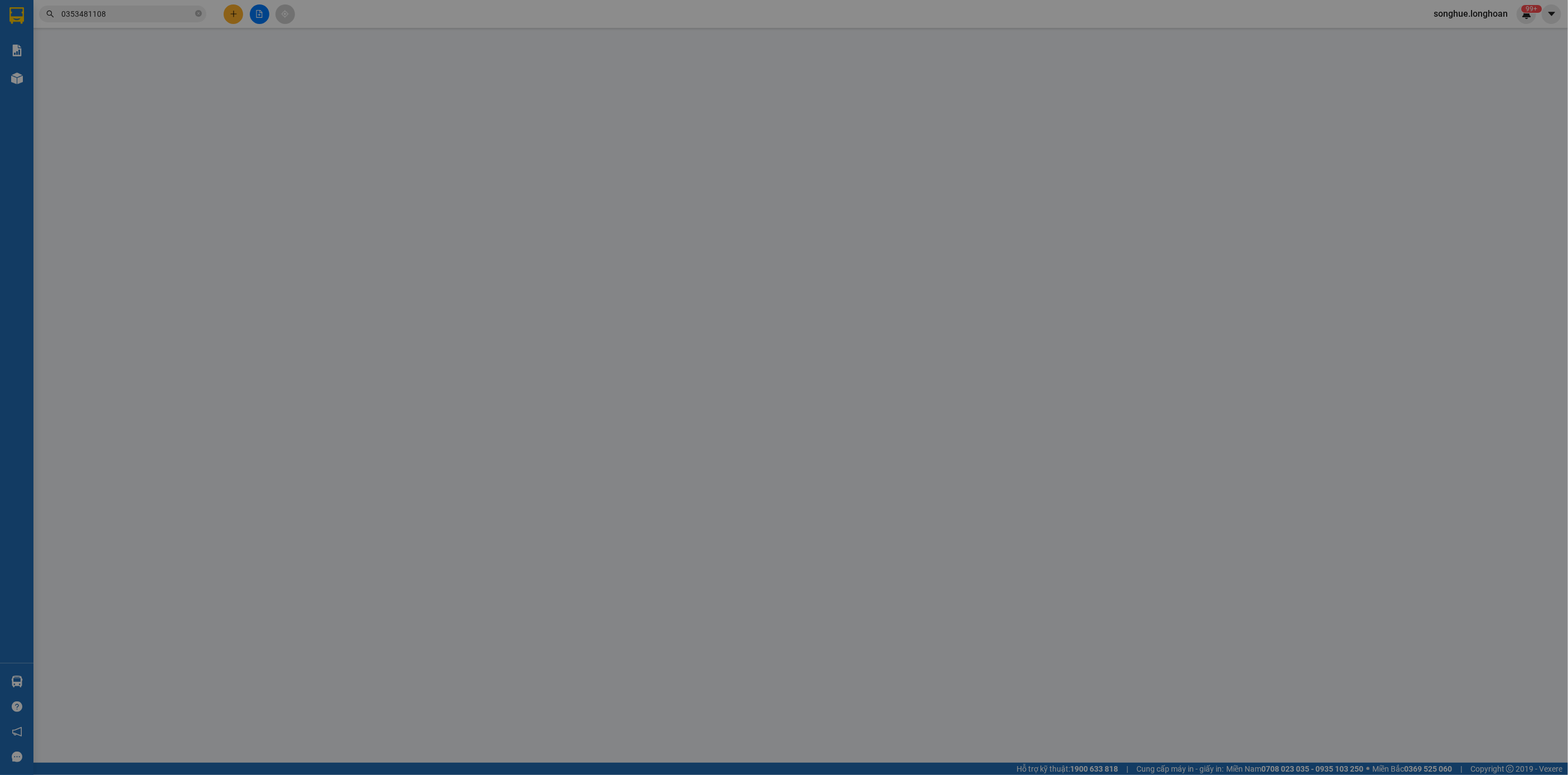
type input "8.250.000"
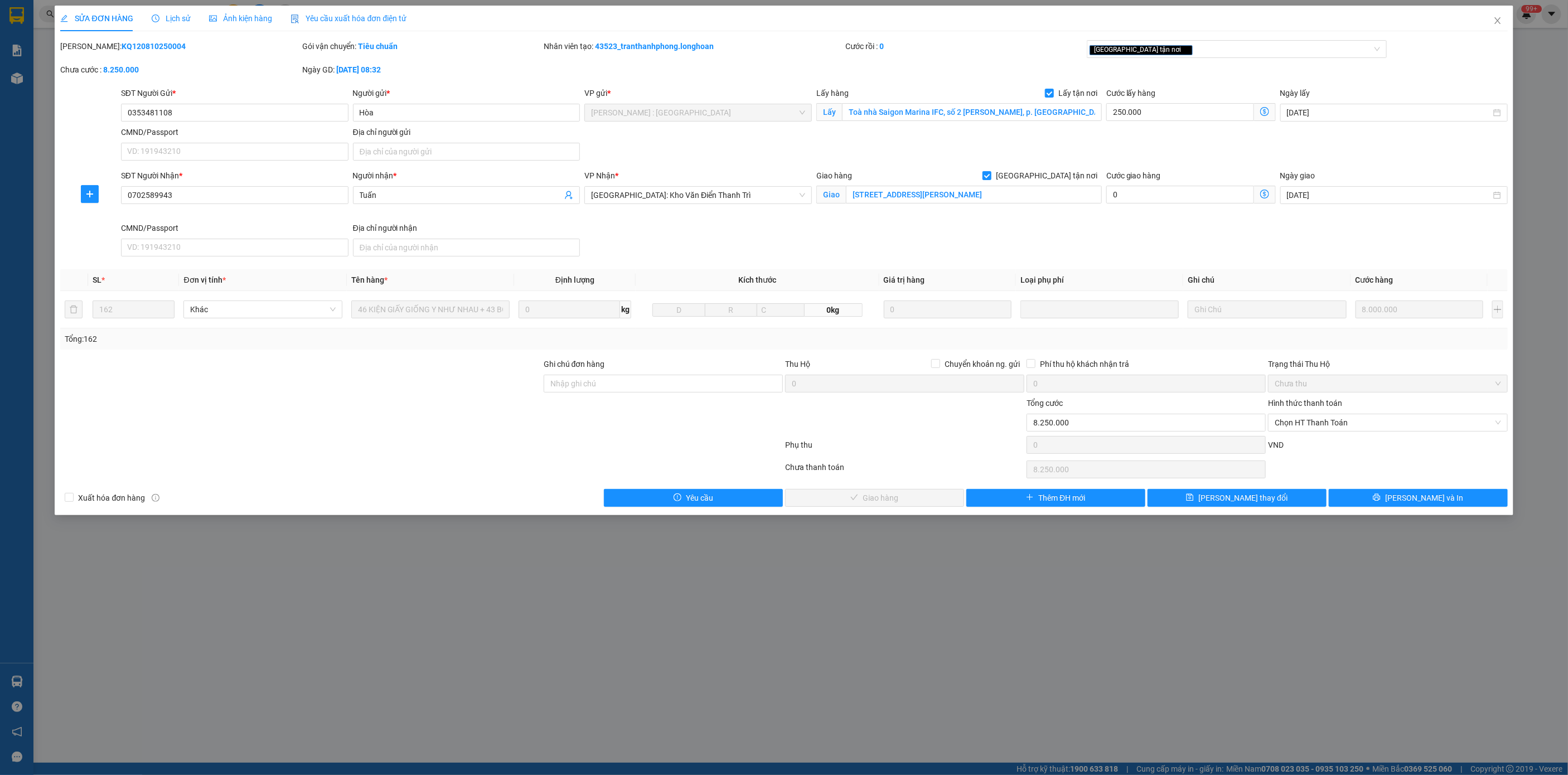
click at [165, 12] on div "Lịch sử" at bounding box center [171, 18] width 39 height 12
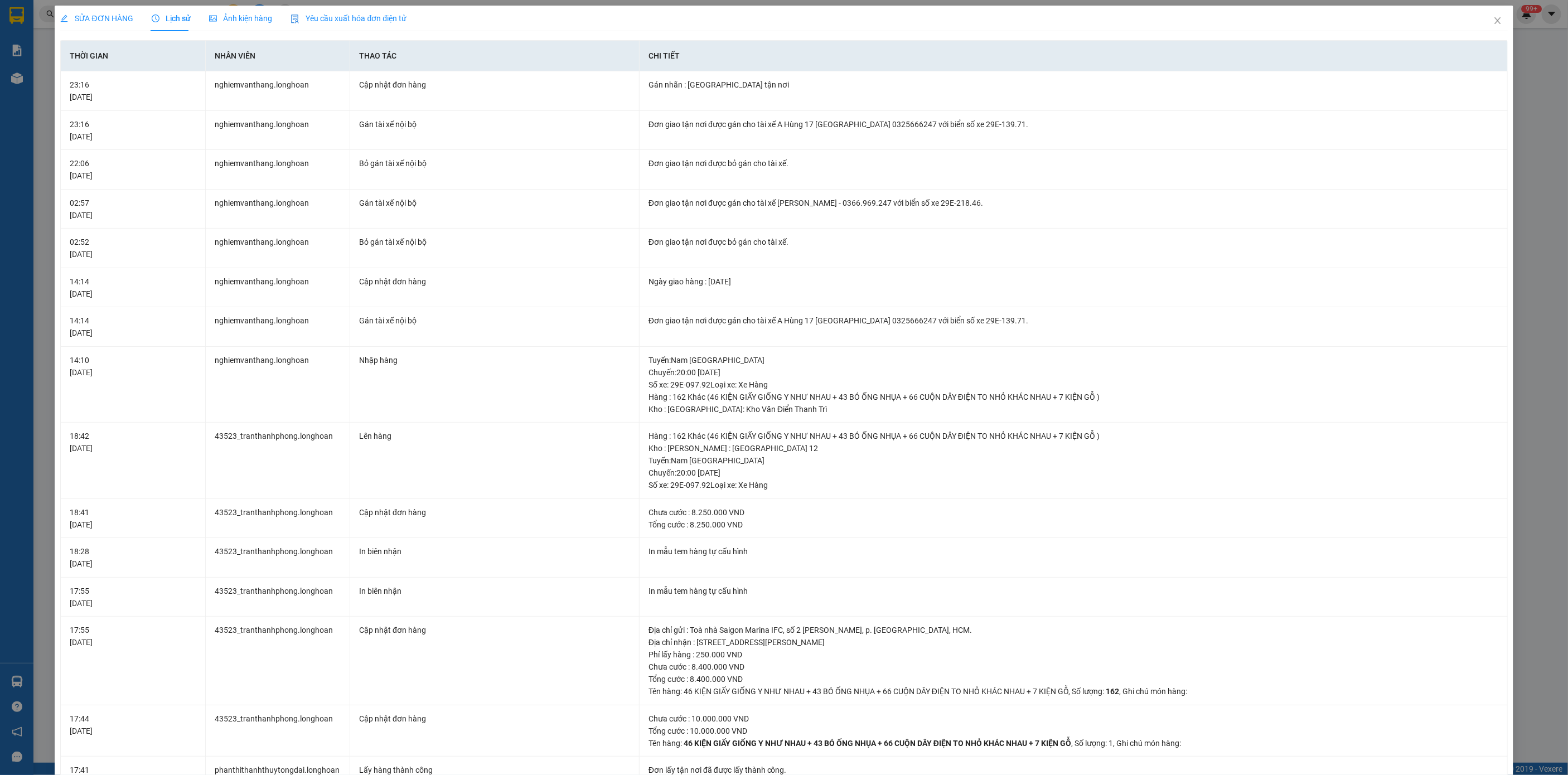
click at [101, 15] on span "SỬA ĐƠN HÀNG" at bounding box center [97, 18] width 73 height 9
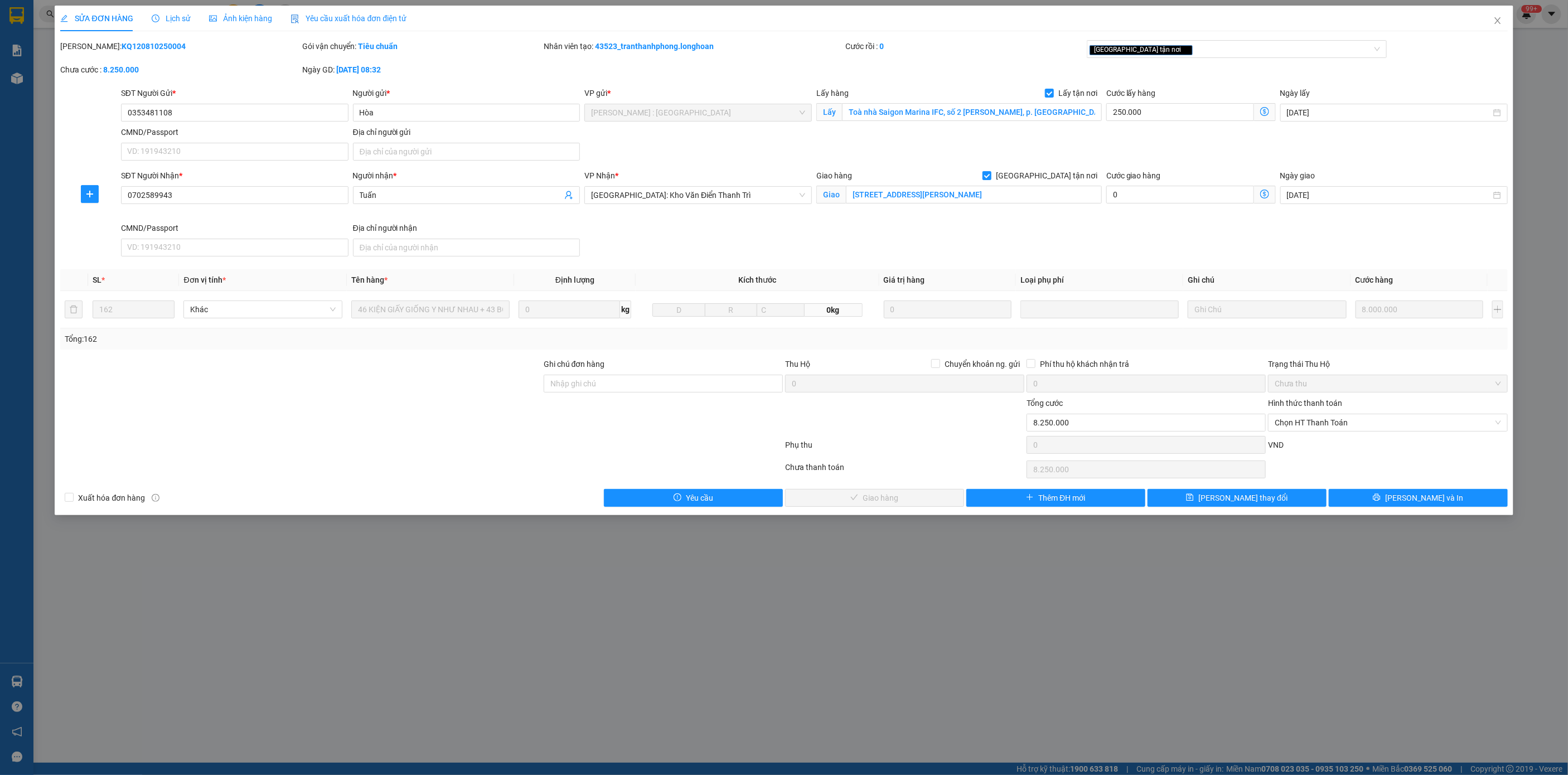
click at [181, 14] on span "Lịch sử" at bounding box center [171, 18] width 39 height 9
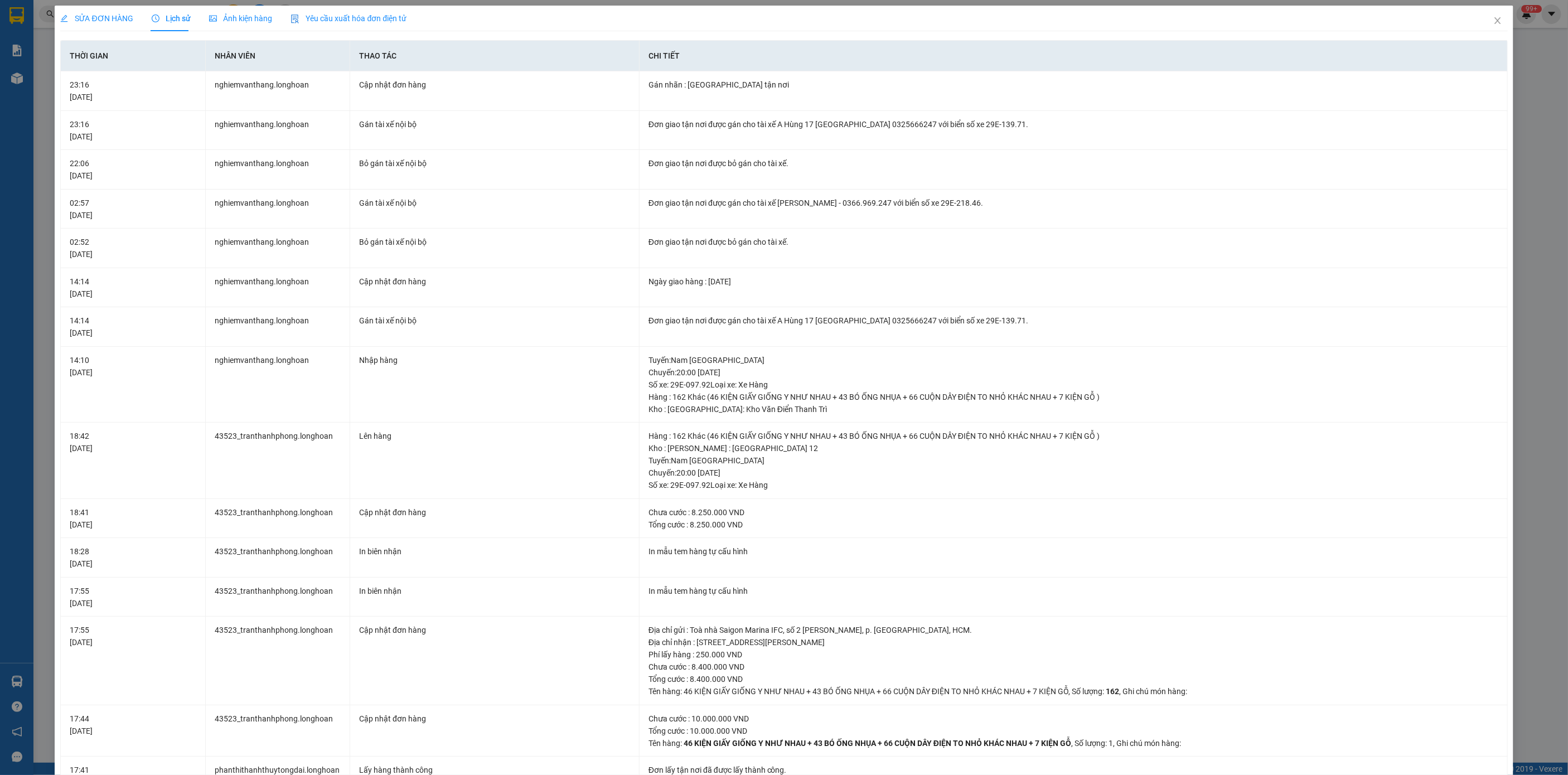
click at [115, 15] on span "SỬA ĐƠN HÀNG" at bounding box center [97, 18] width 73 height 9
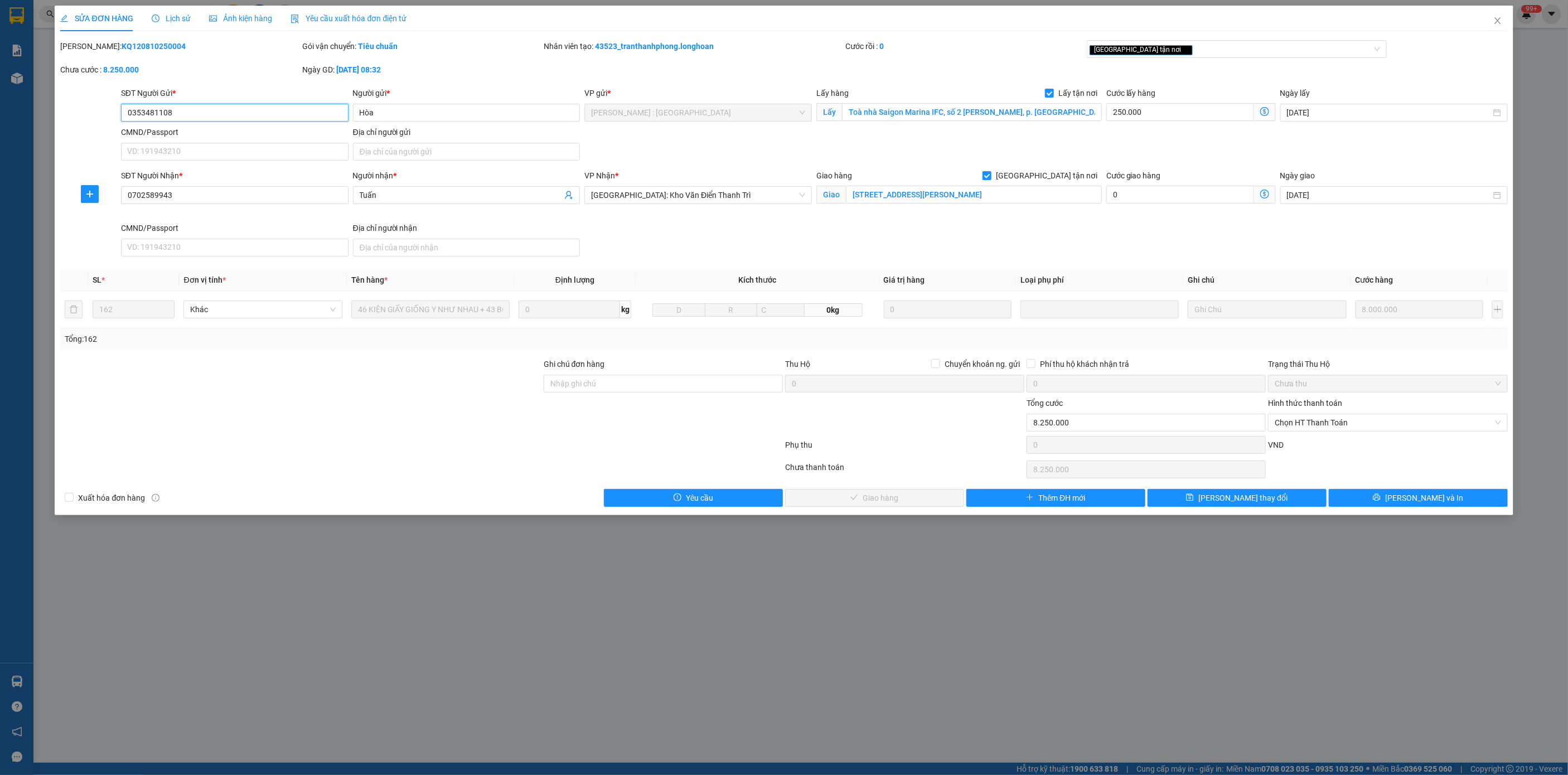
click at [189, 114] on input "0353481108" at bounding box center [235, 113] width 228 height 18
click at [611, 386] on input "Ghi chú đơn hàng" at bounding box center [663, 383] width 239 height 18
type input "đổi địa chỉ nhận về :"
click at [1490, 25] on span "Close" at bounding box center [1497, 21] width 32 height 32
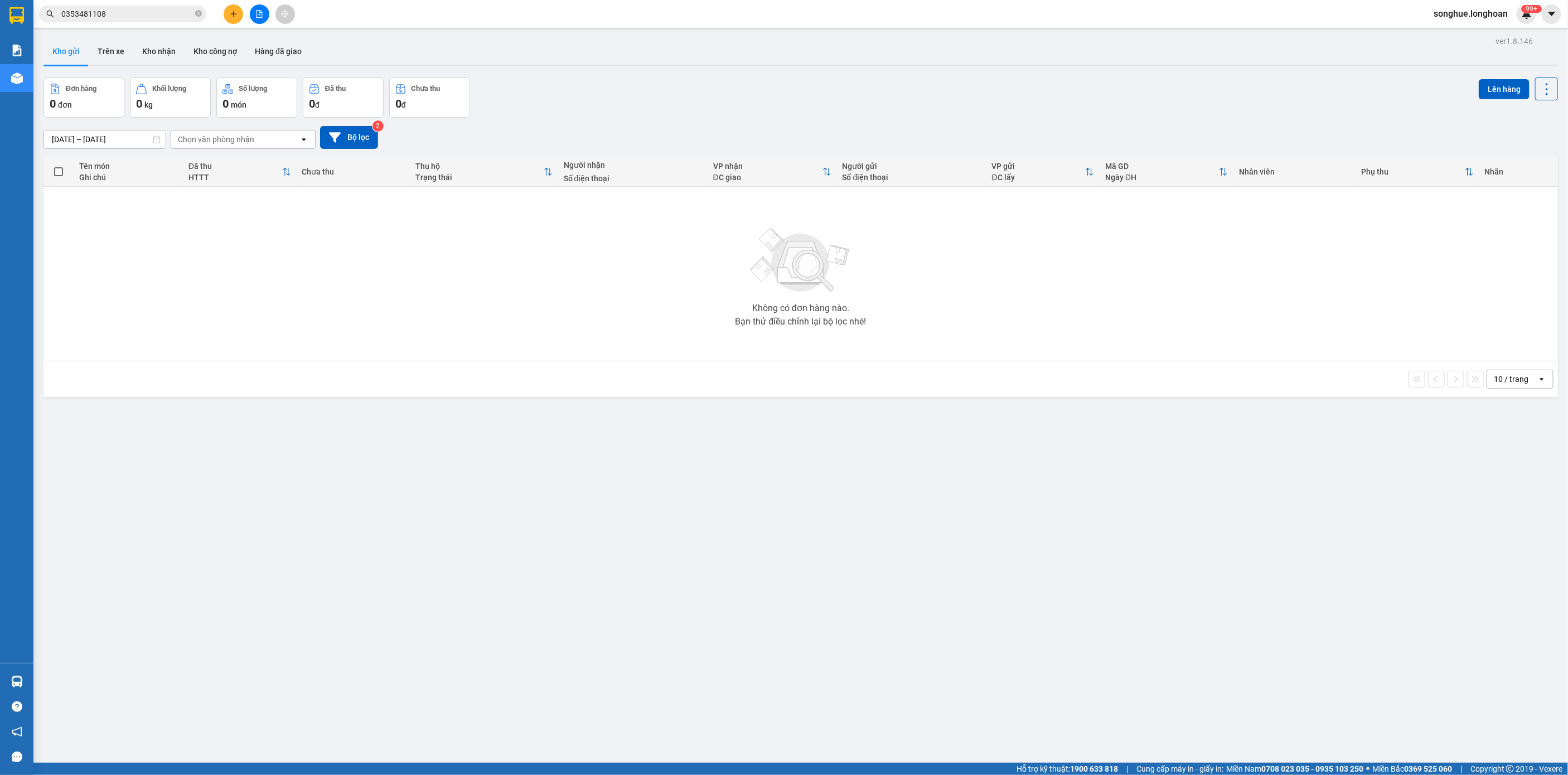
click at [151, 15] on input "0353481108" at bounding box center [127, 14] width 131 height 12
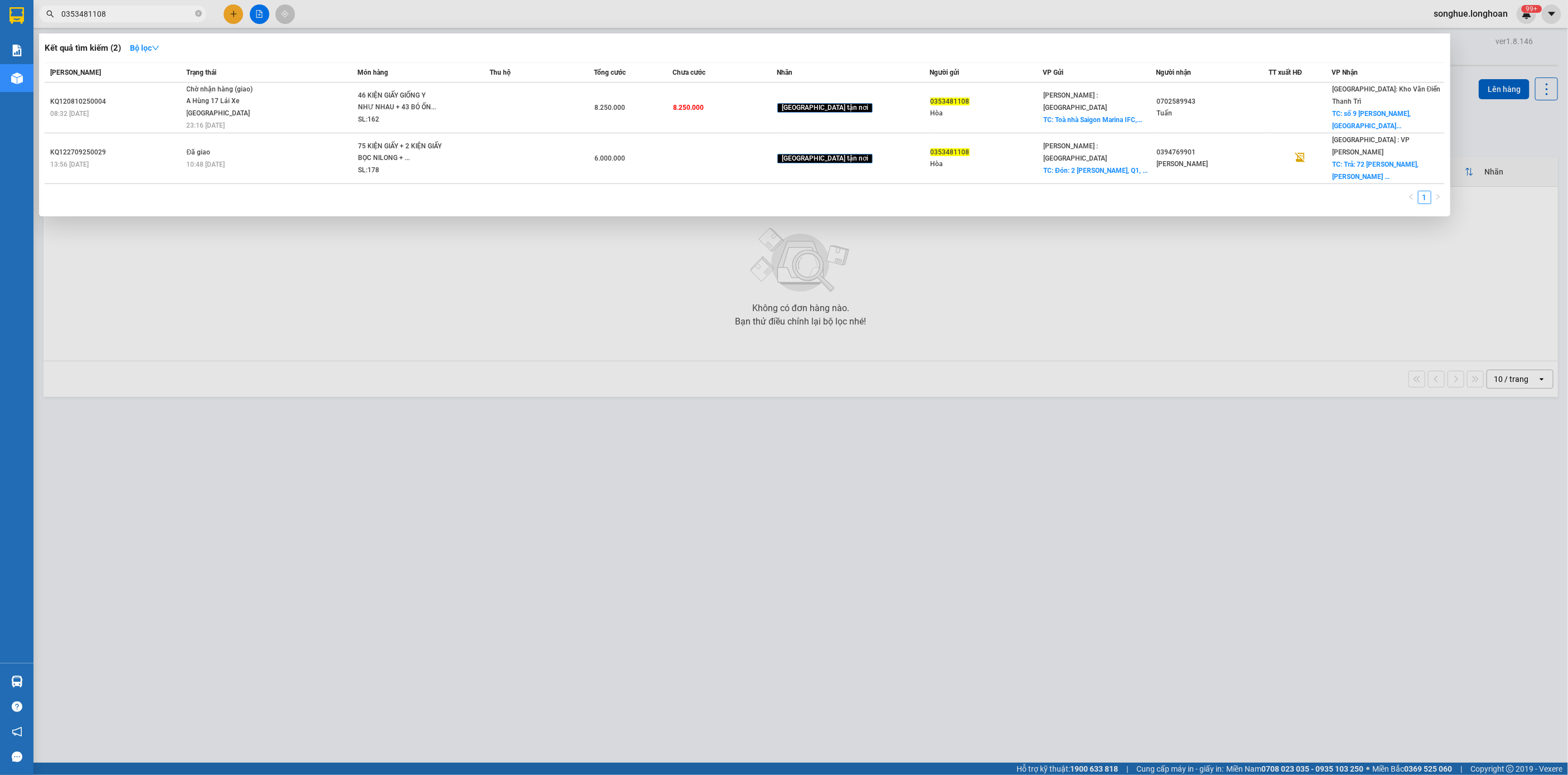
click at [151, 15] on input "0353481108" at bounding box center [127, 14] width 131 height 12
paste input "70585555"
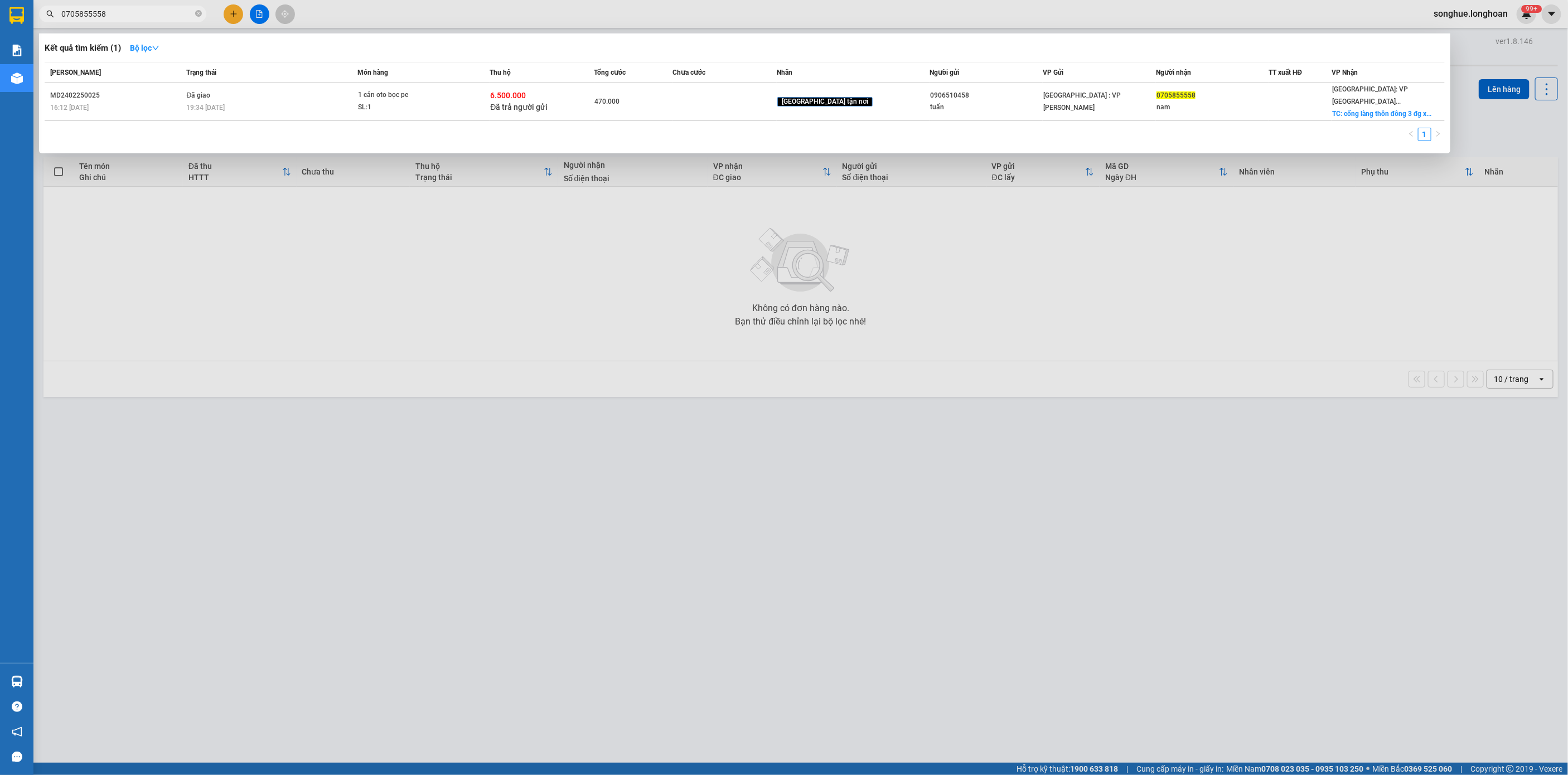
type input "0705855558"
